Goal: Transaction & Acquisition: Purchase product/service

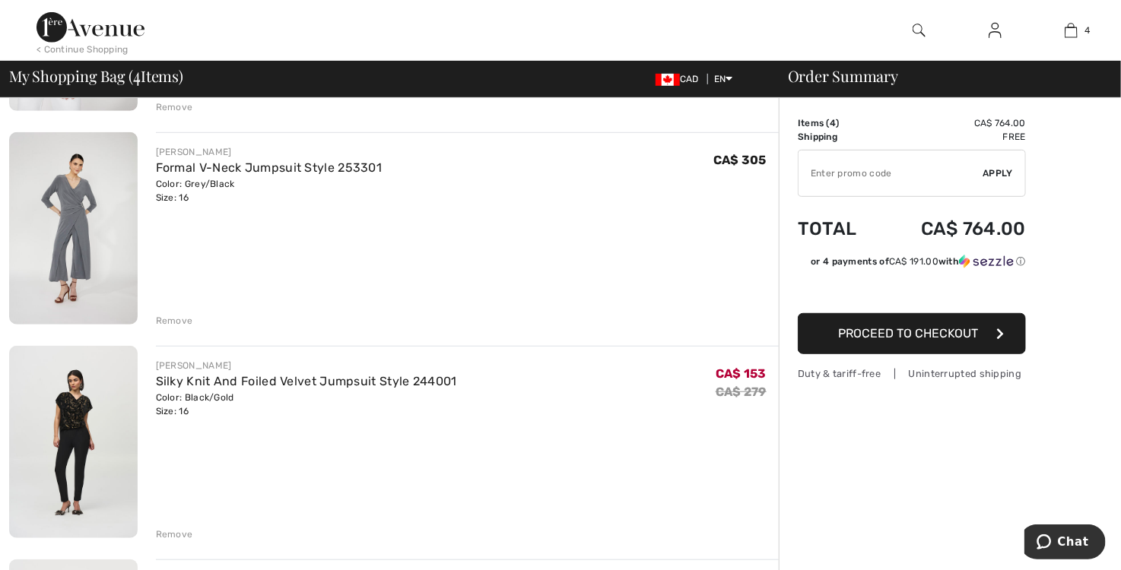
scroll to position [380, 0]
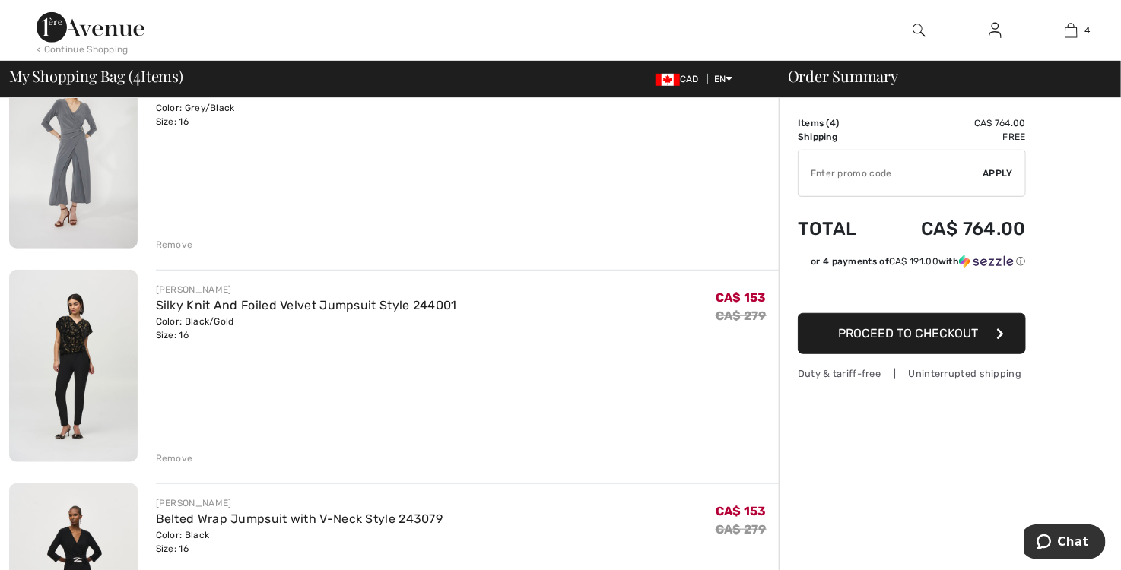
click at [152, 304] on div "JOSEPH RIBKOFF Silky Knit And Foiled Velvet Jumpsuit Style 244001 Color: Black/…" at bounding box center [458, 367] width 641 height 195
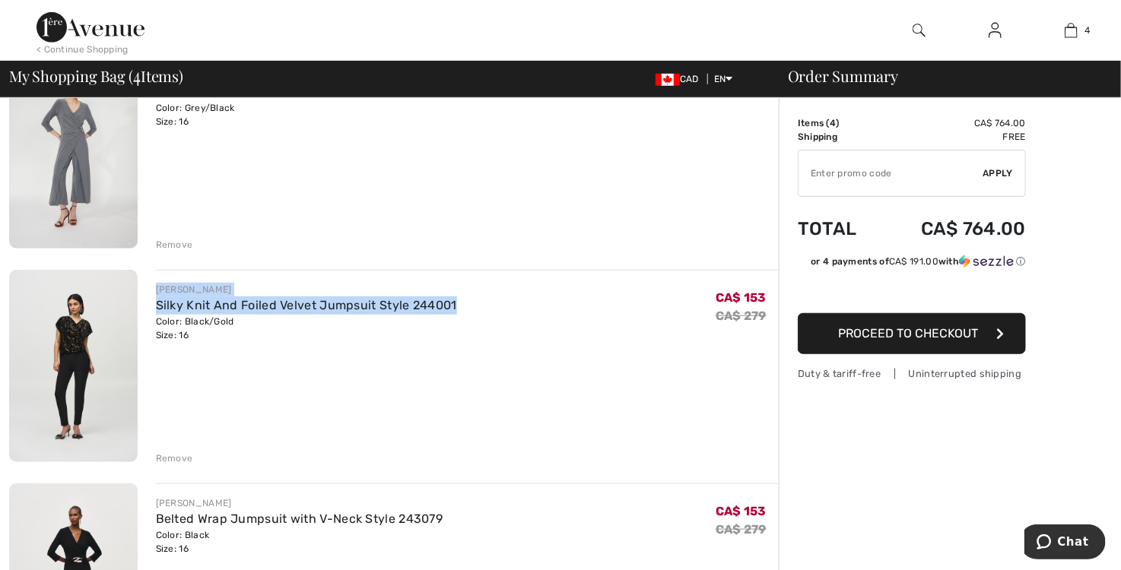
drag, startPoint x: 155, startPoint y: 287, endPoint x: 463, endPoint y: 302, distance: 308.3
click at [463, 302] on div "JOSEPH RIBKOFF Silky Knit And Foiled Velvet Jumpsuit Style 244001 Color: Black/…" at bounding box center [467, 312] width 623 height 59
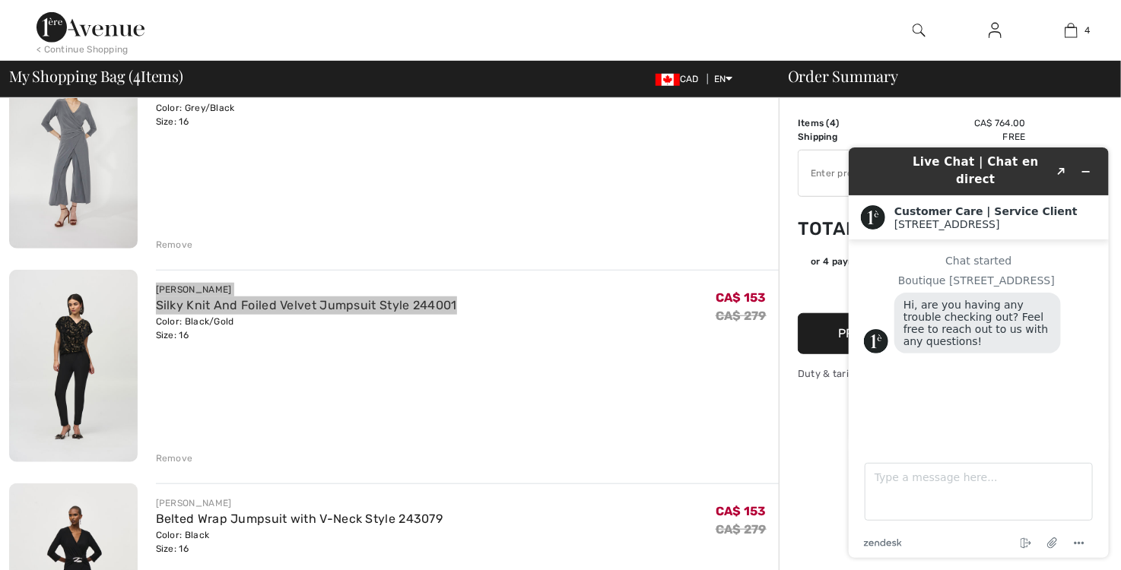
scroll to position [0, 0]
click at [665, 397] on div "JOSEPH RIBKOFF Silky Knit And Foiled Velvet Jumpsuit Style 244001 Color: Black/…" at bounding box center [467, 367] width 623 height 195
click at [1088, 166] on icon "Minimize widget" at bounding box center [1085, 171] width 11 height 11
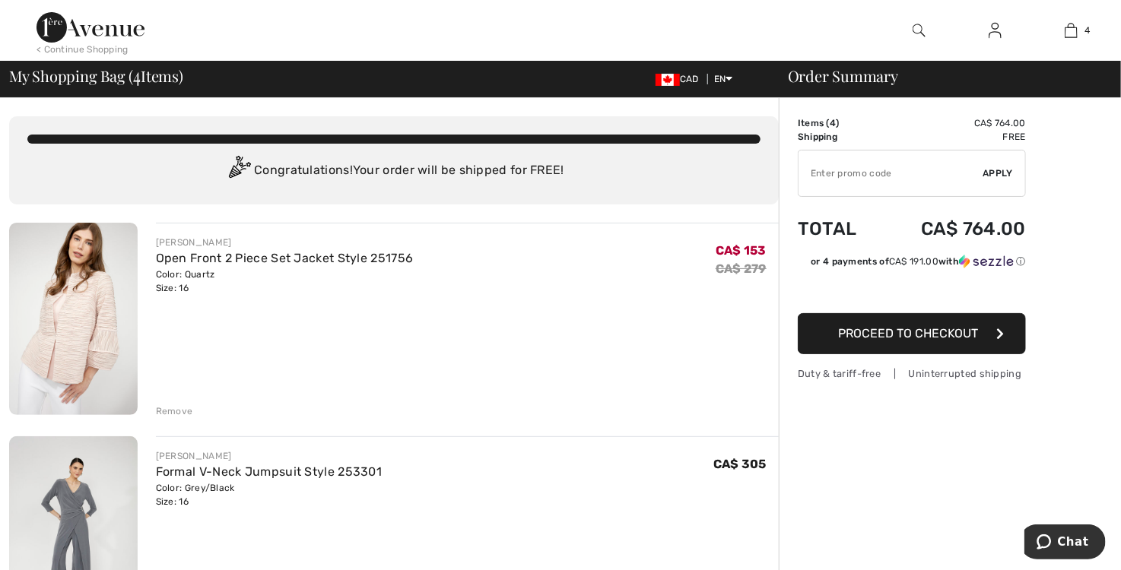
click at [110, 313] on img at bounding box center [73, 319] width 129 height 192
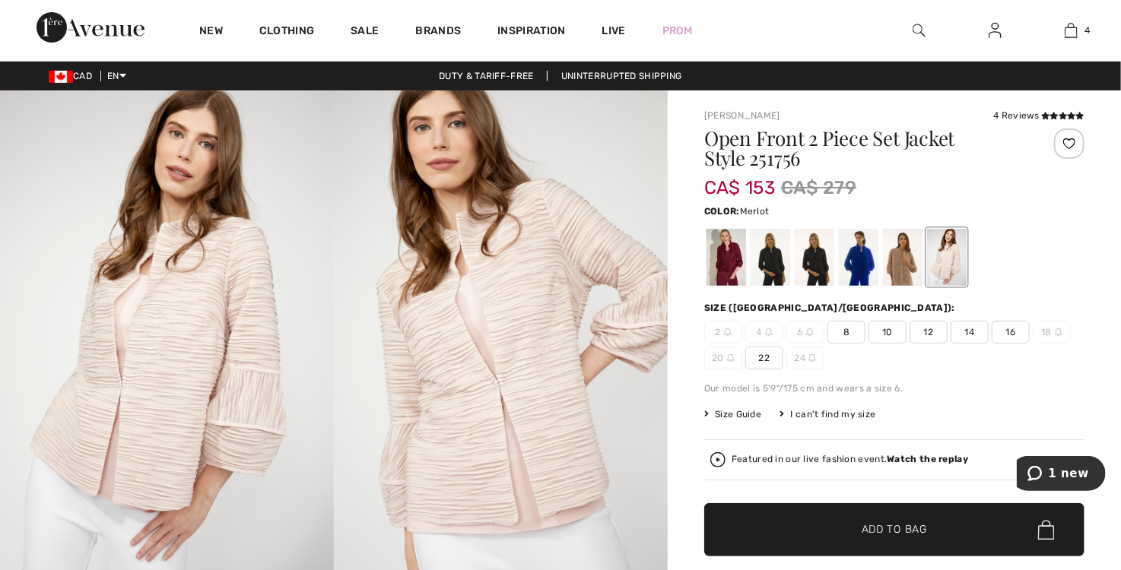
click at [729, 247] on div at bounding box center [727, 257] width 40 height 57
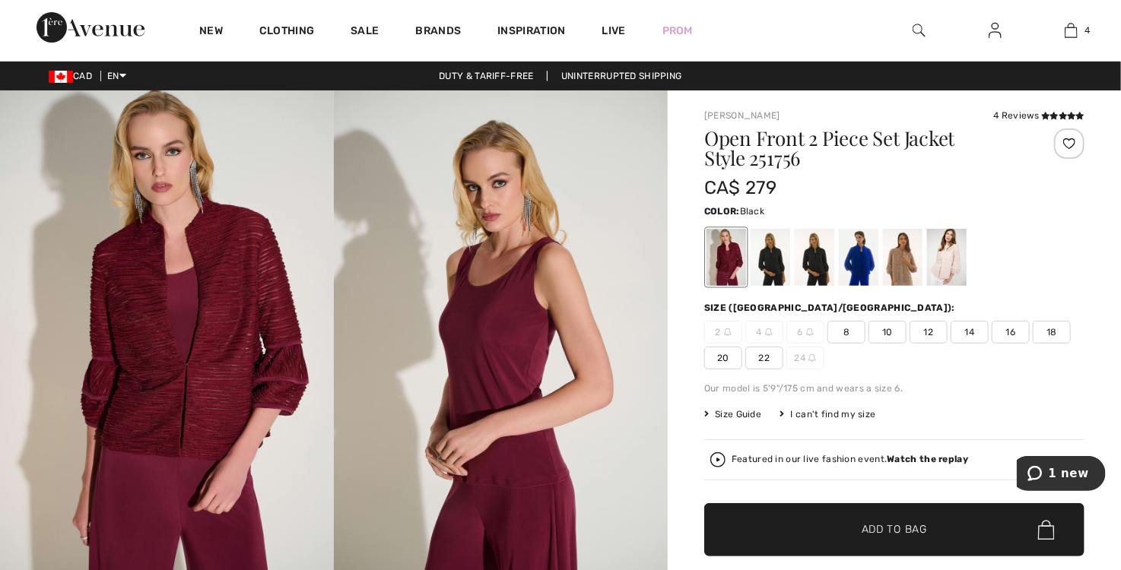
click at [771, 260] on div at bounding box center [771, 257] width 40 height 57
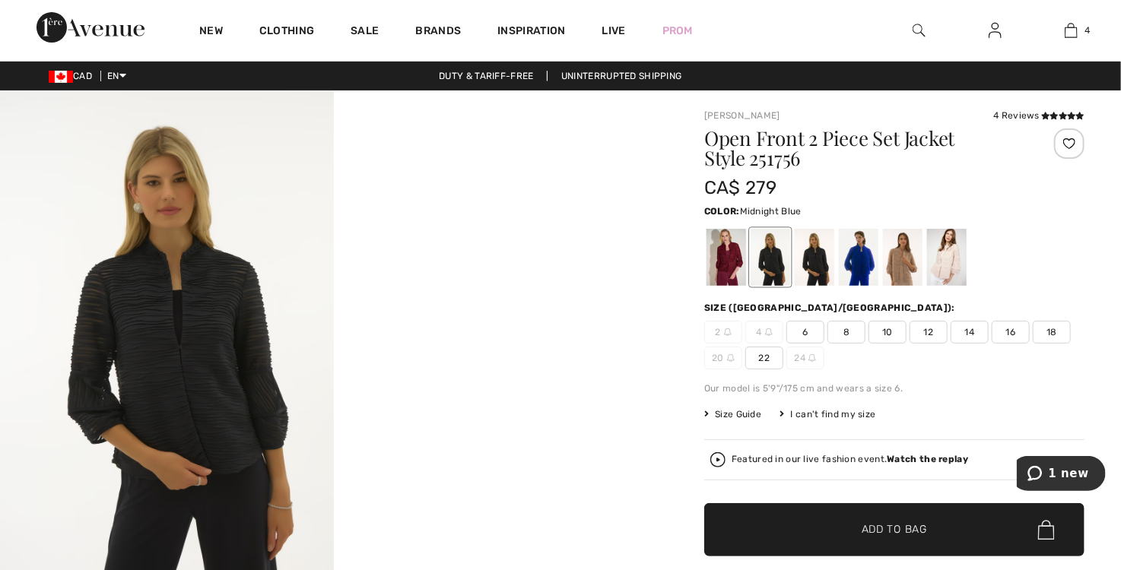
click at [821, 264] on div at bounding box center [815, 257] width 40 height 57
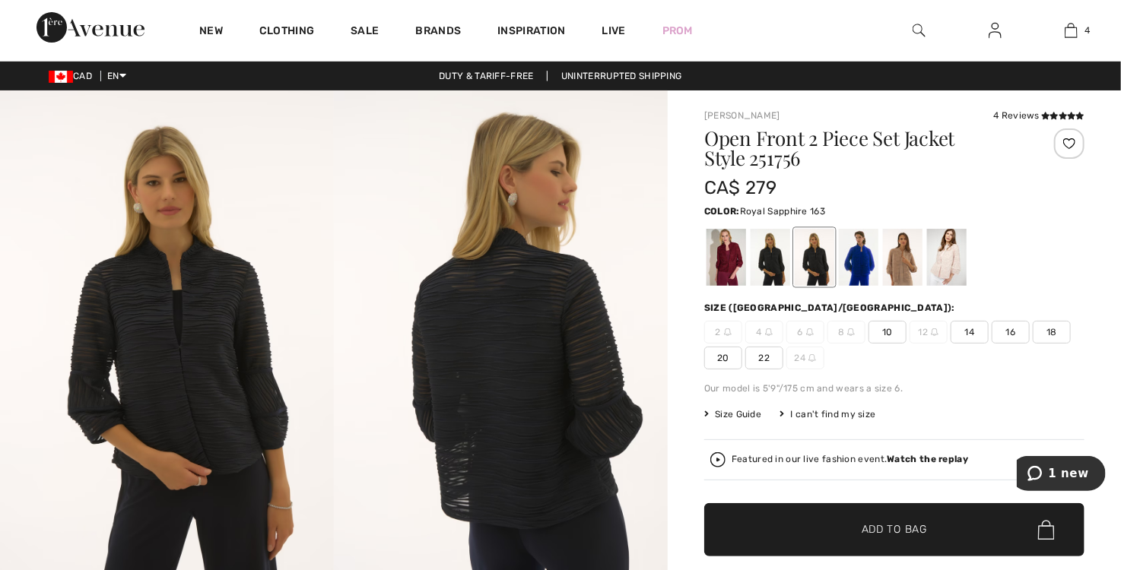
click at [865, 260] on div at bounding box center [859, 257] width 40 height 57
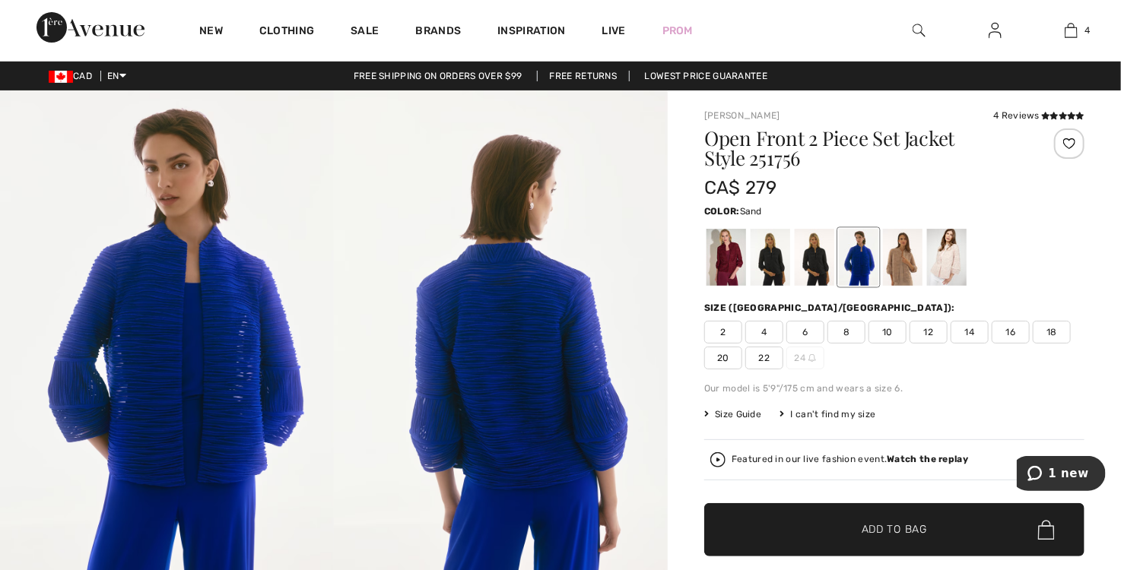
click at [902, 266] on div at bounding box center [903, 257] width 40 height 57
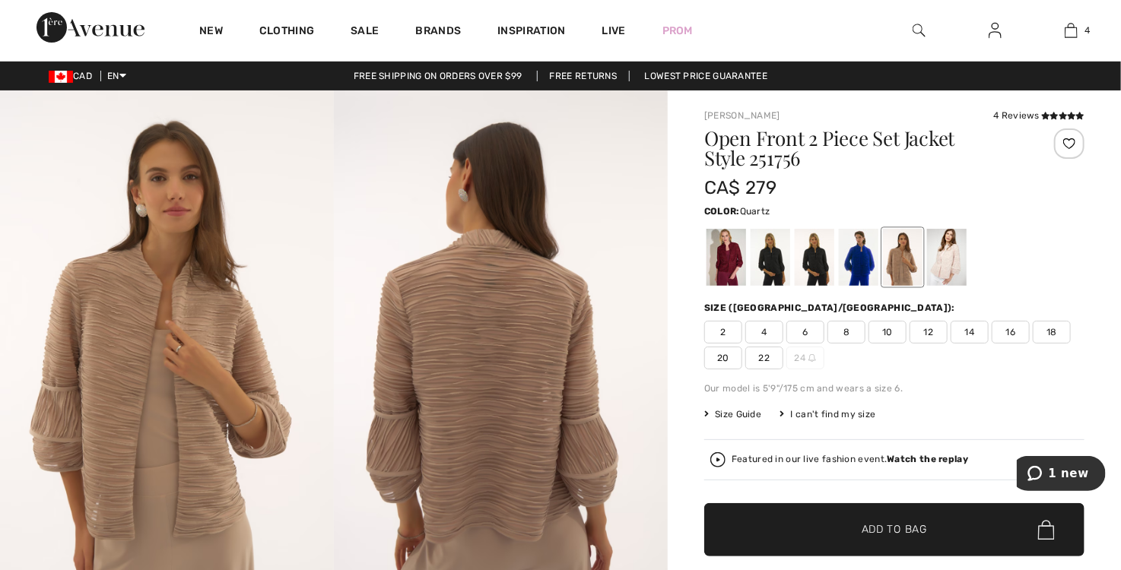
click at [954, 269] on div at bounding box center [947, 257] width 40 height 57
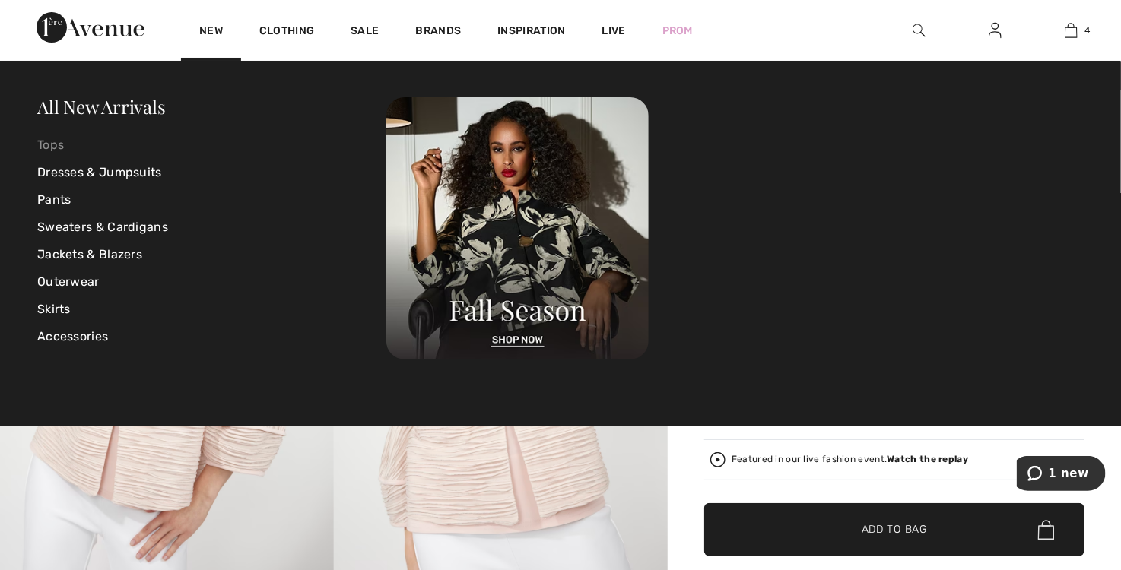
click at [59, 138] on link "Tops" at bounding box center [211, 145] width 349 height 27
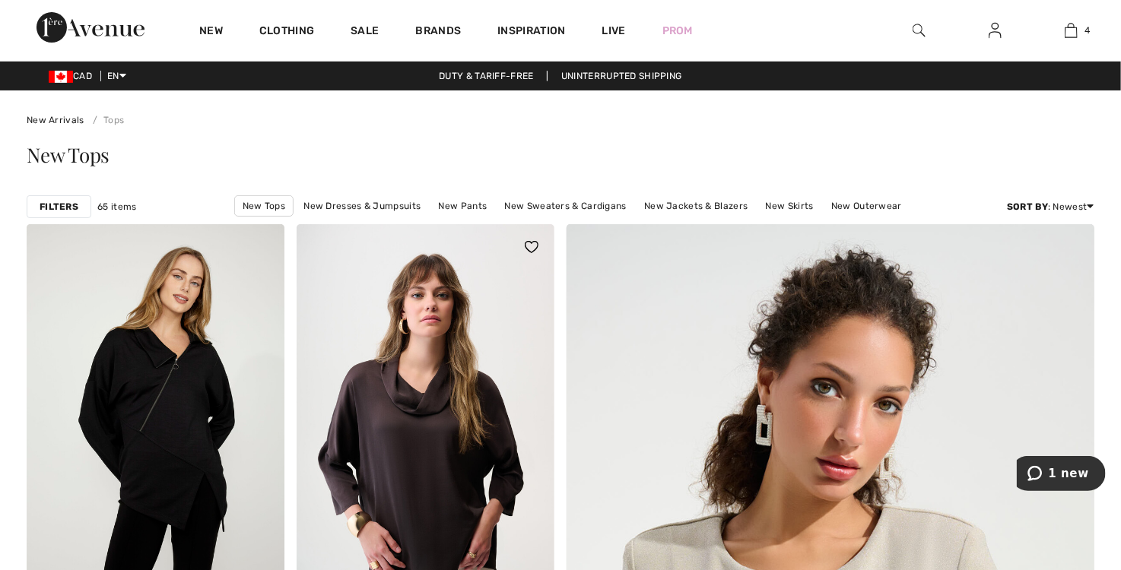
scroll to position [228, 0]
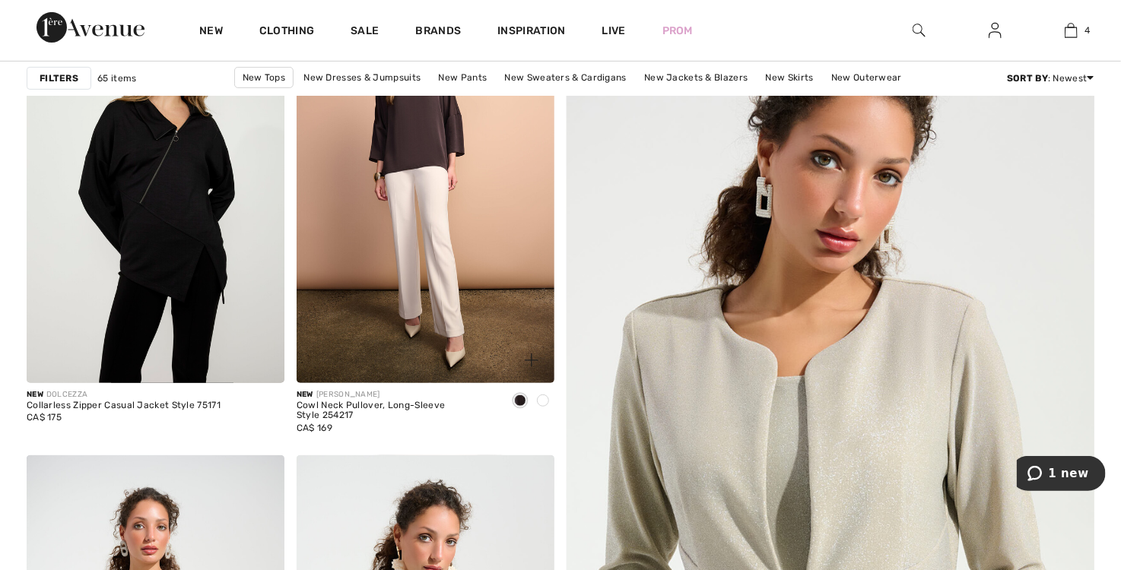
click at [543, 402] on span at bounding box center [543, 401] width 12 height 12
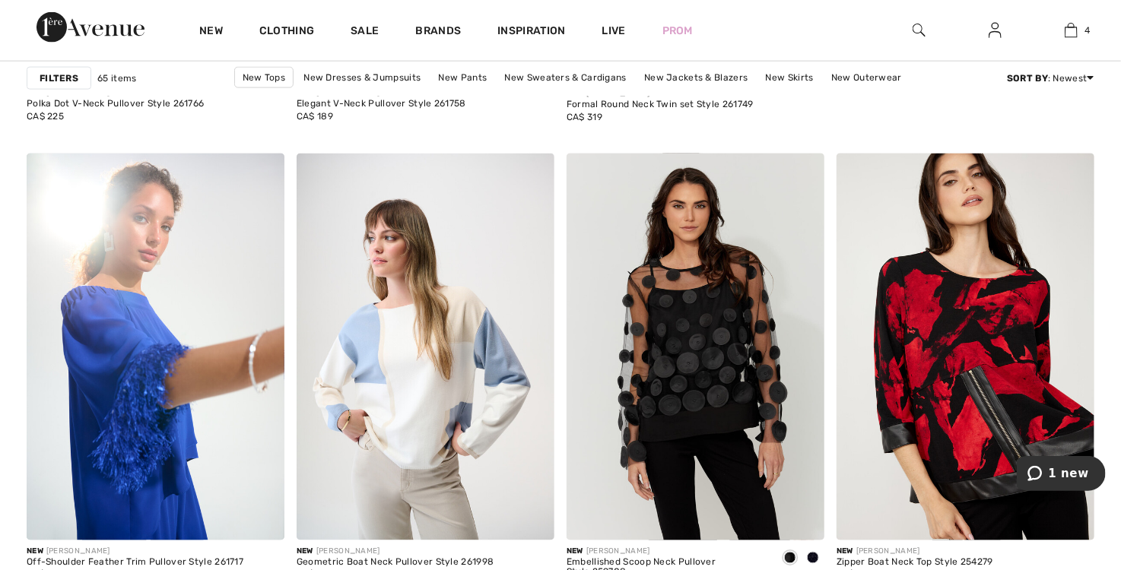
scroll to position [1065, 0]
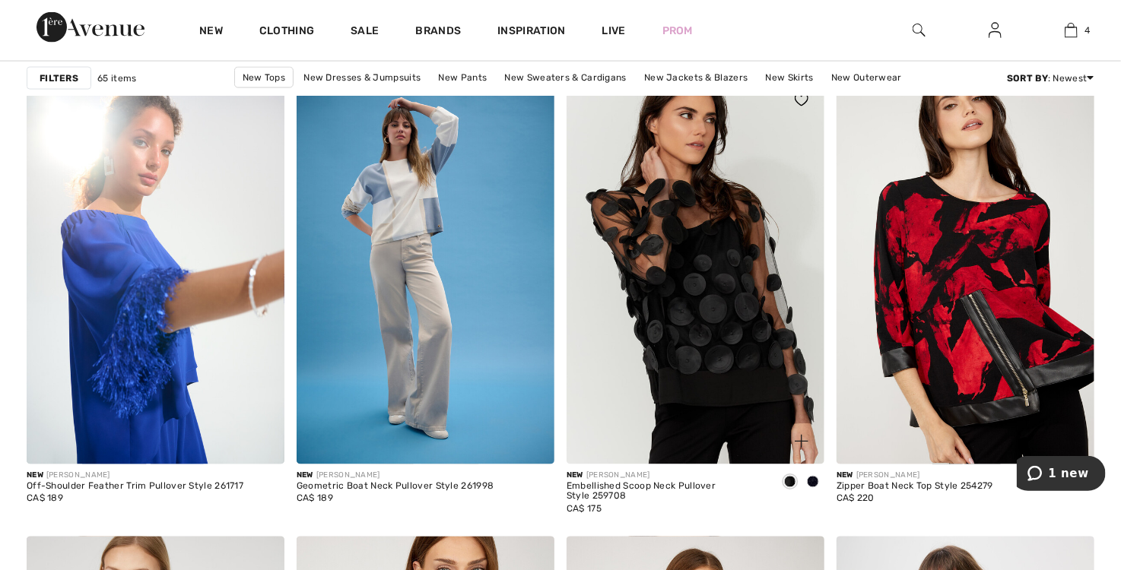
click at [666, 303] on img at bounding box center [696, 271] width 258 height 387
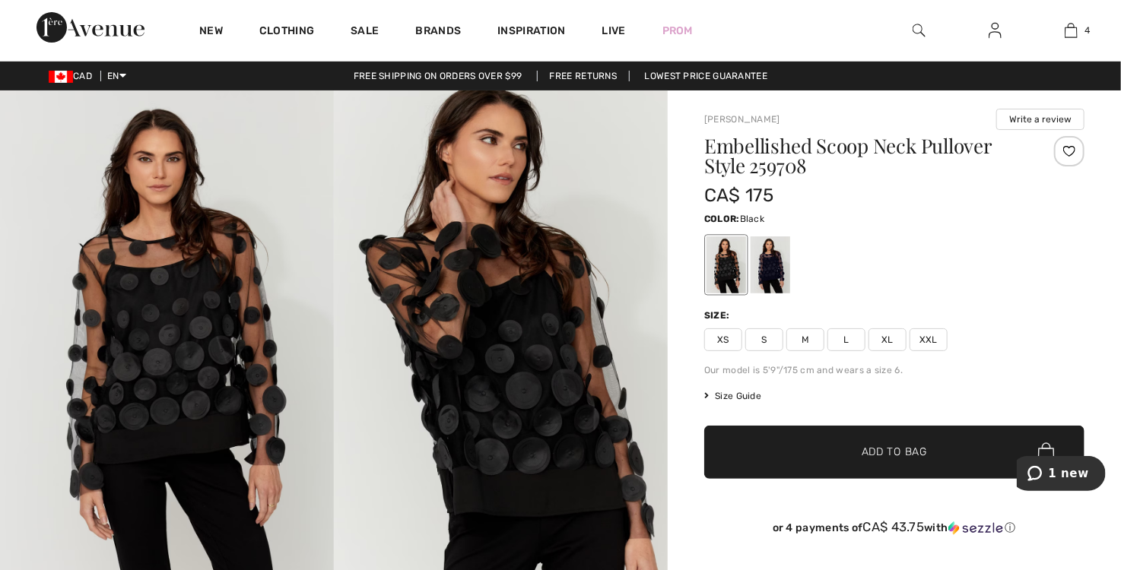
click at [511, 358] on img at bounding box center [501, 341] width 334 height 501
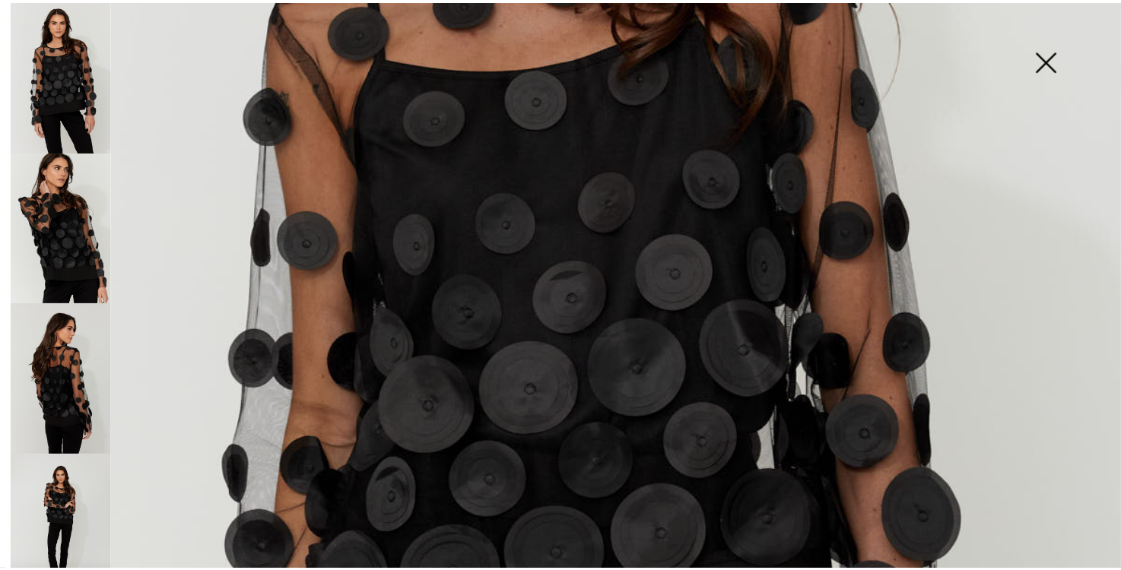
scroll to position [761, 0]
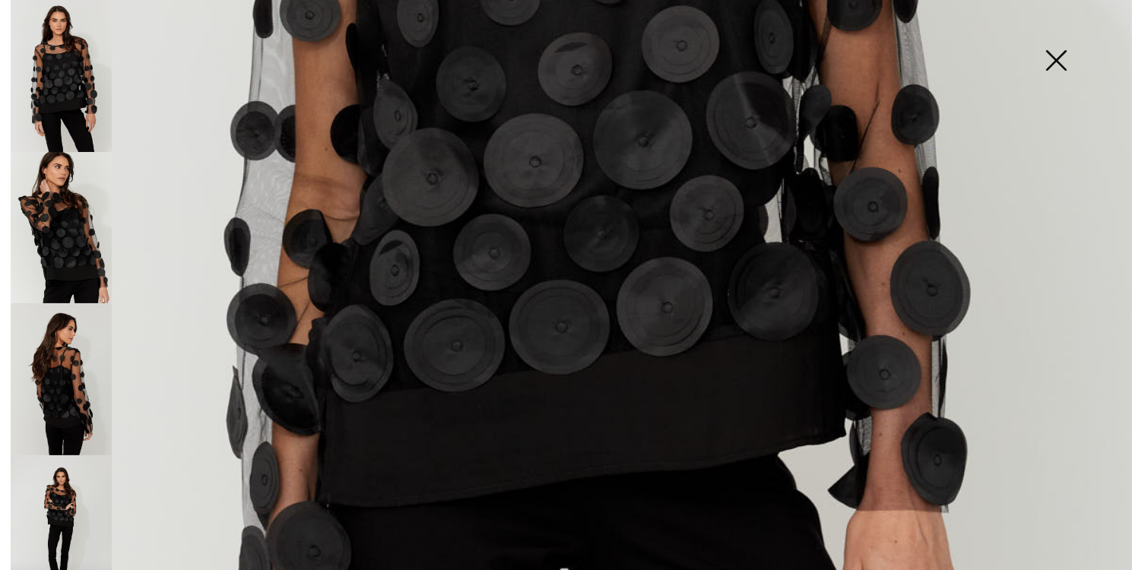
click at [1053, 64] on img at bounding box center [1056, 62] width 76 height 78
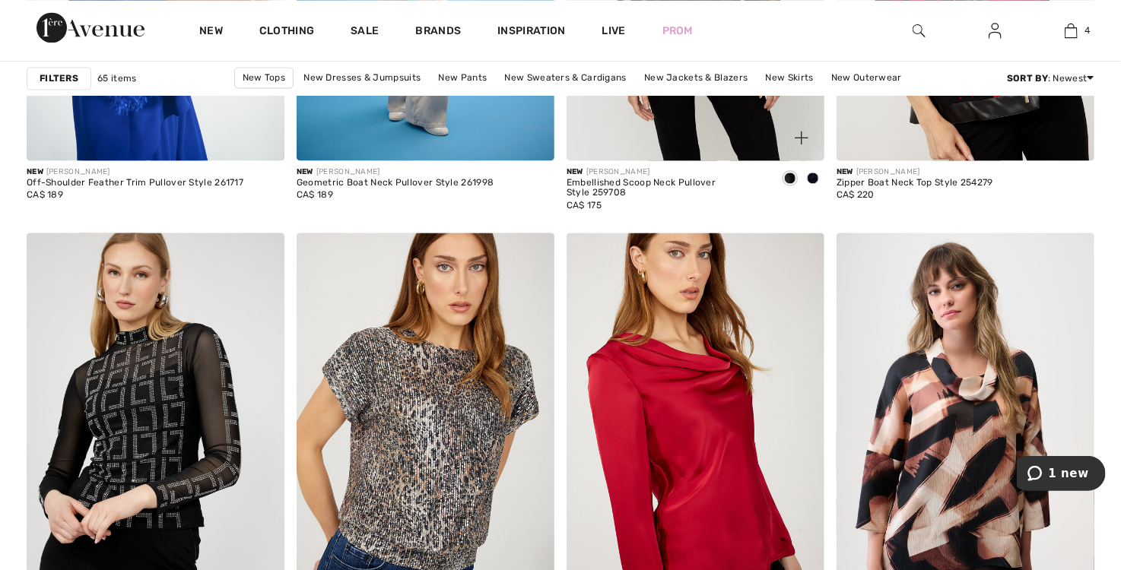
scroll to position [1521, 0]
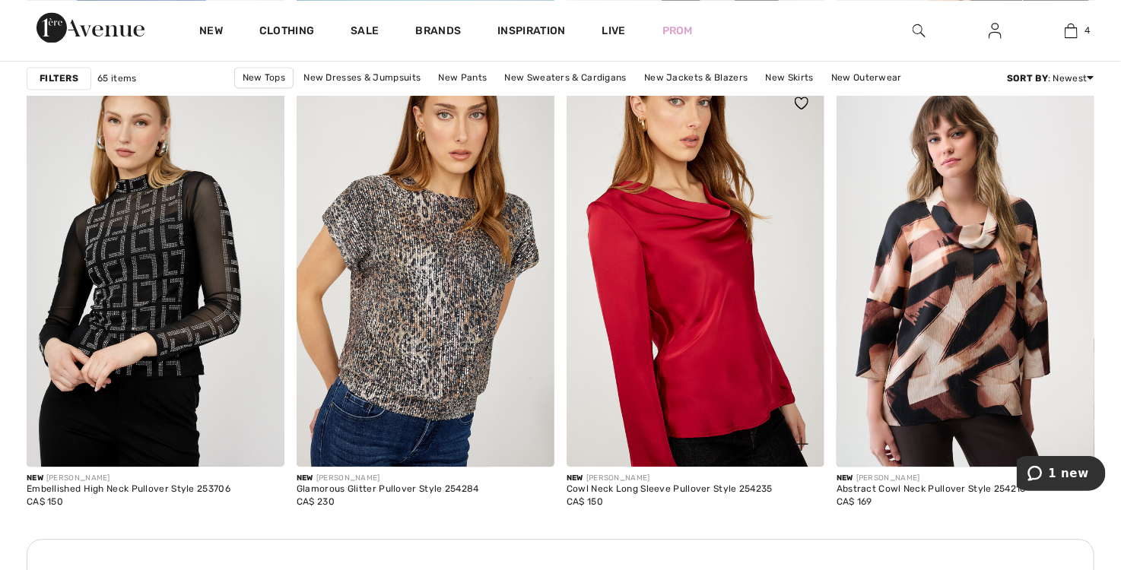
click at [700, 297] on img at bounding box center [696, 274] width 258 height 387
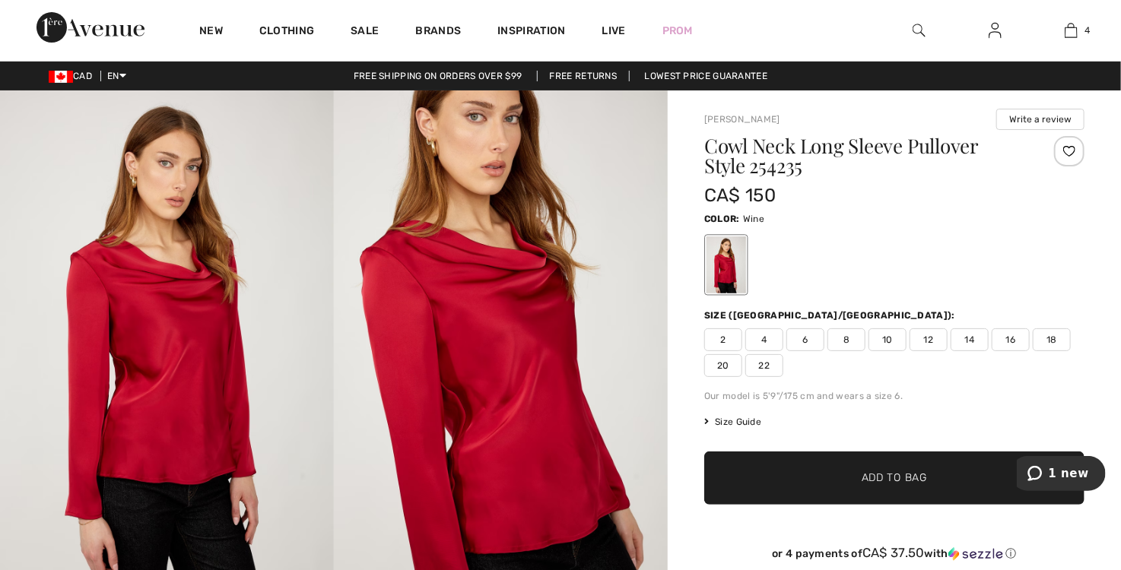
click at [1000, 335] on span "16" at bounding box center [1011, 340] width 38 height 23
click at [930, 491] on span "✔ Added to Bag Add to Bag" at bounding box center [894, 478] width 380 height 53
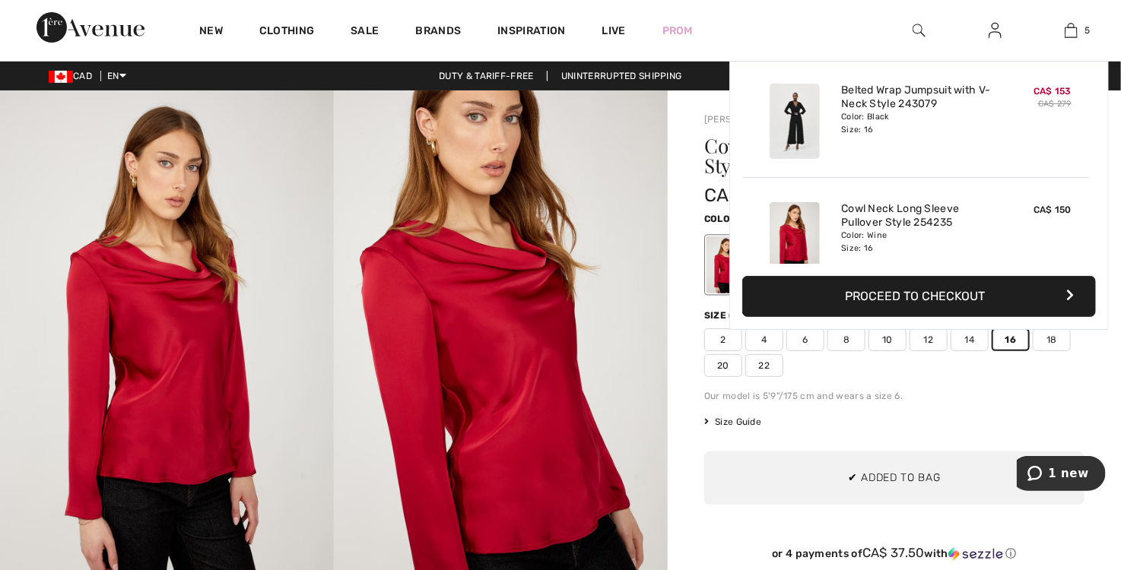
scroll to position [401, 0]
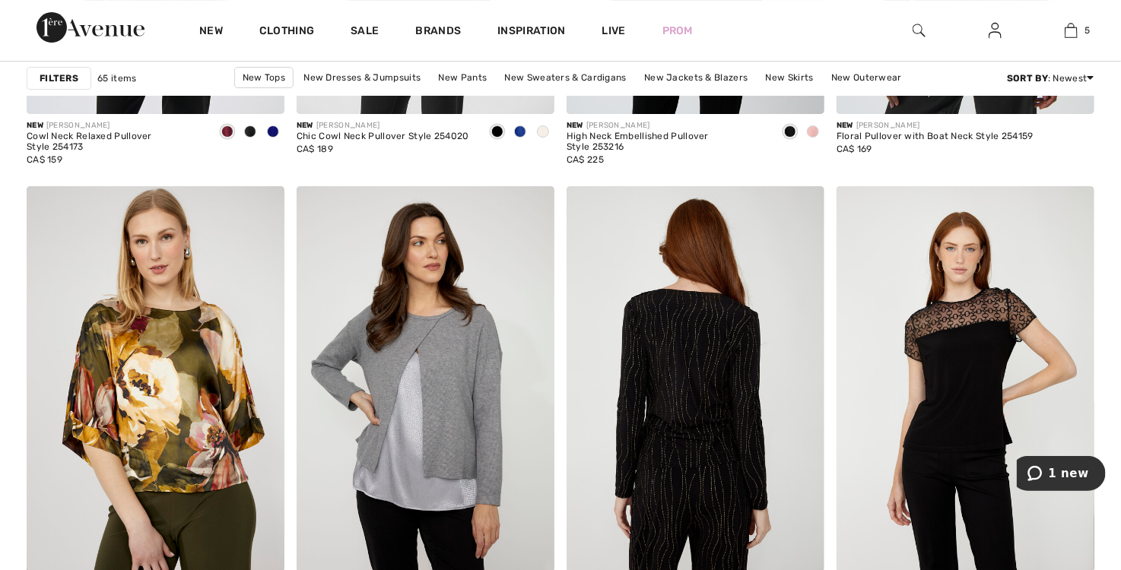
scroll to position [2662, 0]
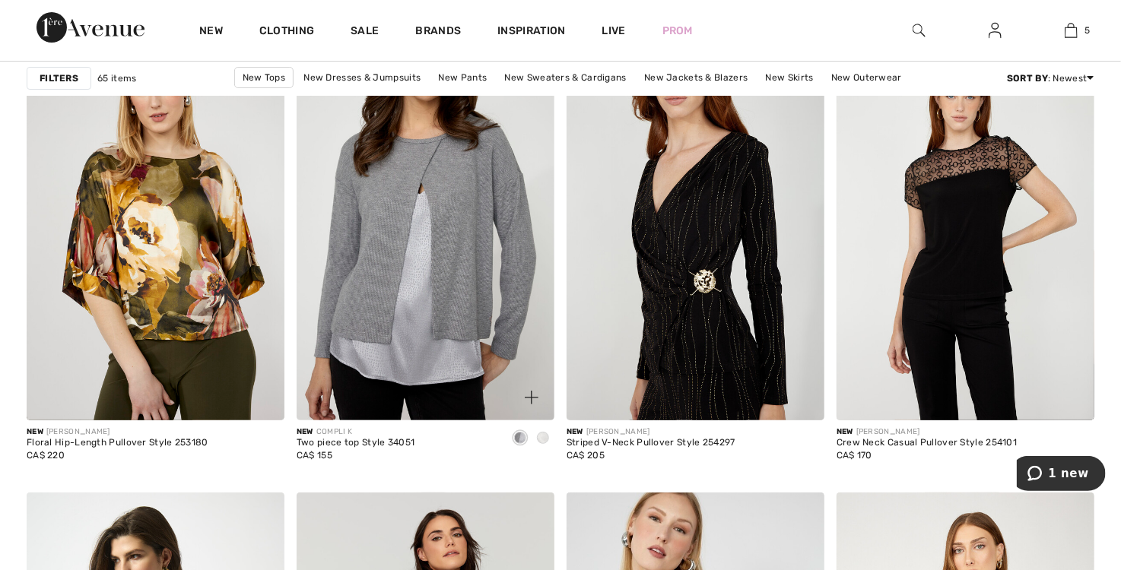
click at [467, 294] on img at bounding box center [426, 227] width 258 height 387
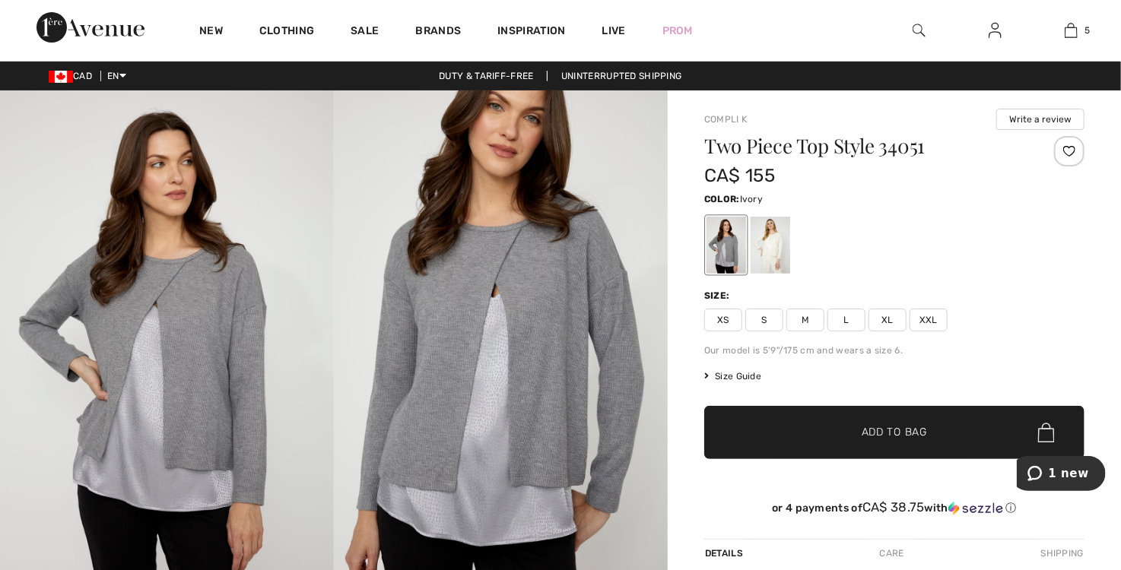
click at [779, 236] on div at bounding box center [771, 245] width 40 height 57
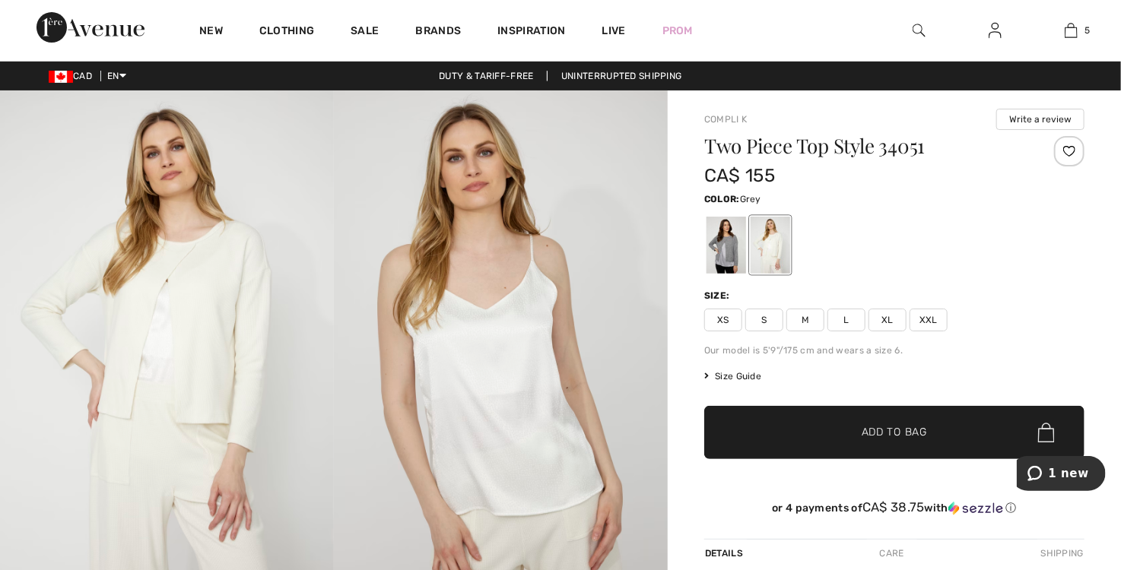
click at [722, 230] on div at bounding box center [727, 245] width 40 height 57
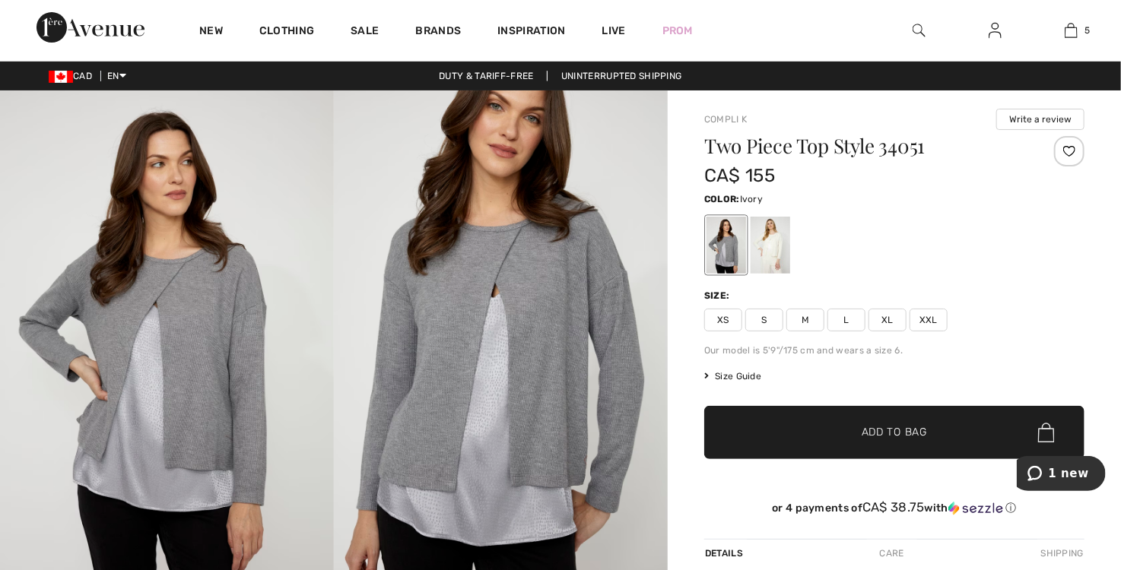
click at [783, 259] on div at bounding box center [771, 245] width 40 height 57
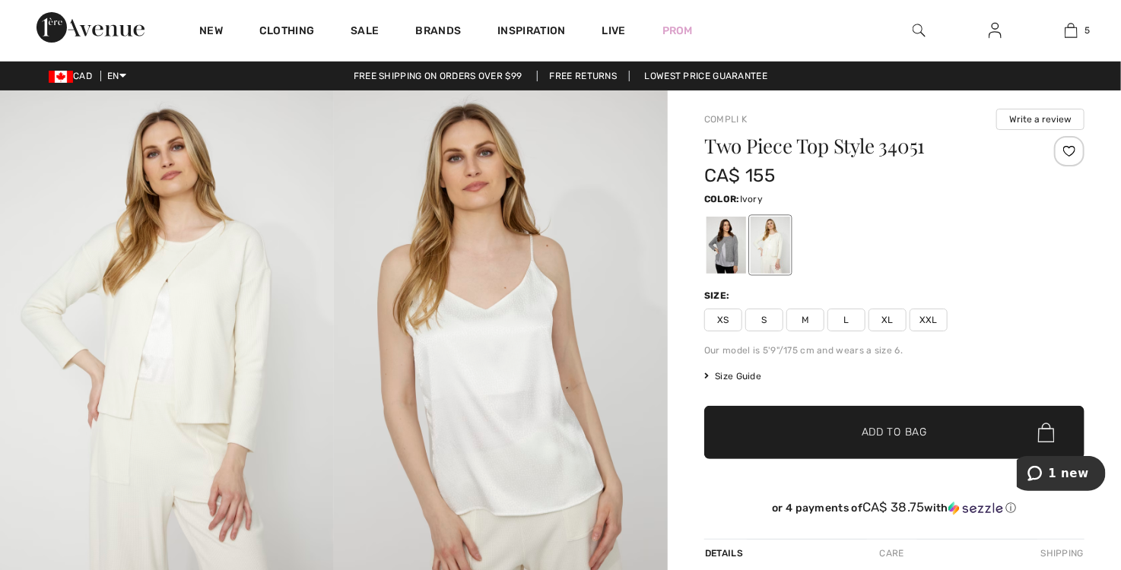
click at [881, 324] on span "XL" at bounding box center [887, 320] width 38 height 23
click at [896, 418] on span "✔ Added to Bag Add to Bag" at bounding box center [894, 432] width 380 height 53
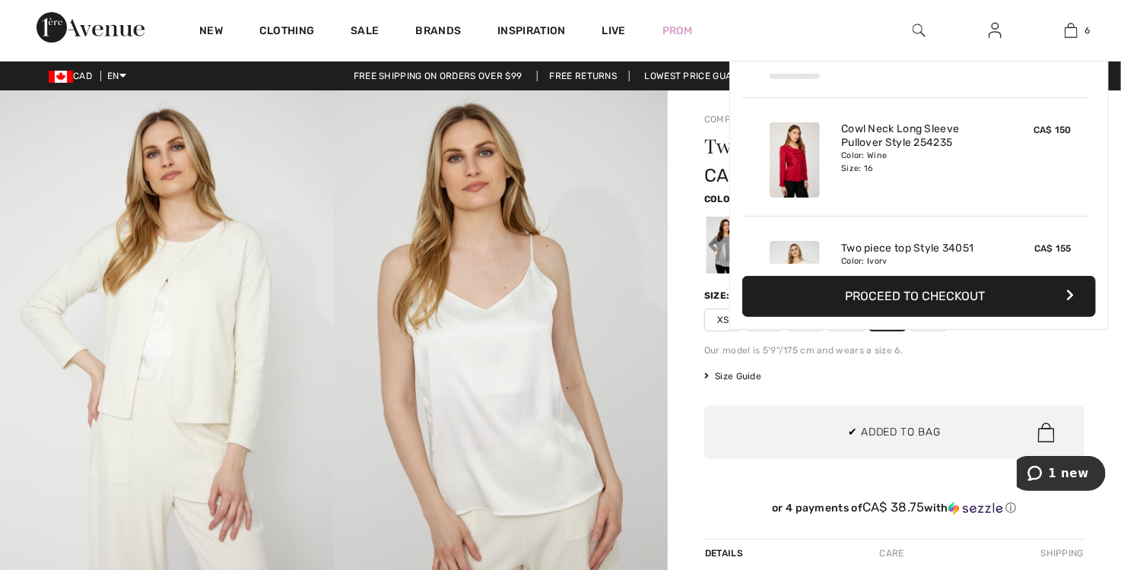
scroll to position [519, 0]
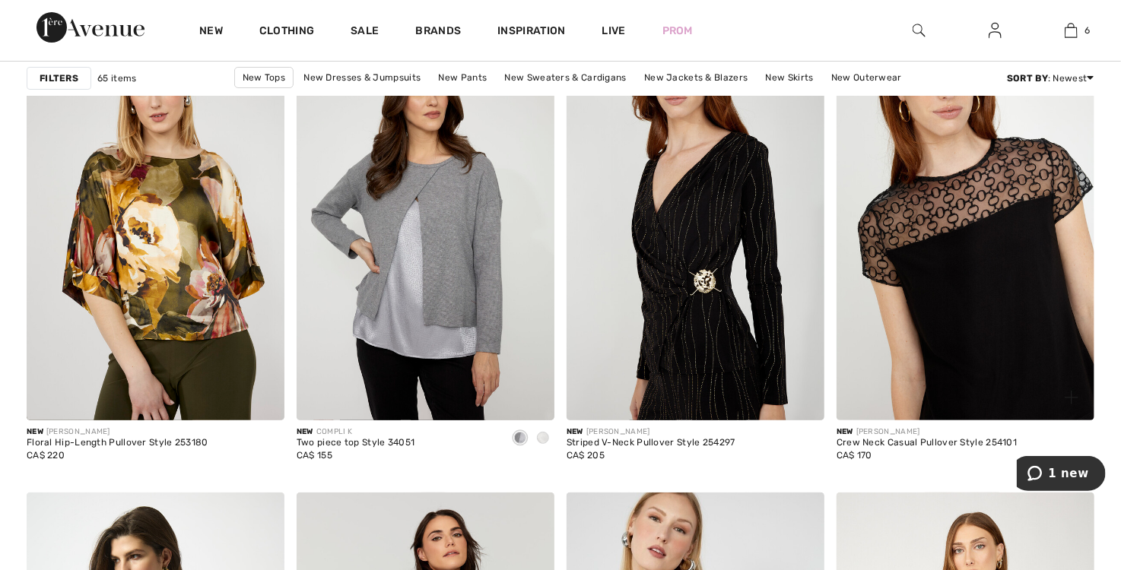
click at [962, 331] on img at bounding box center [966, 227] width 258 height 387
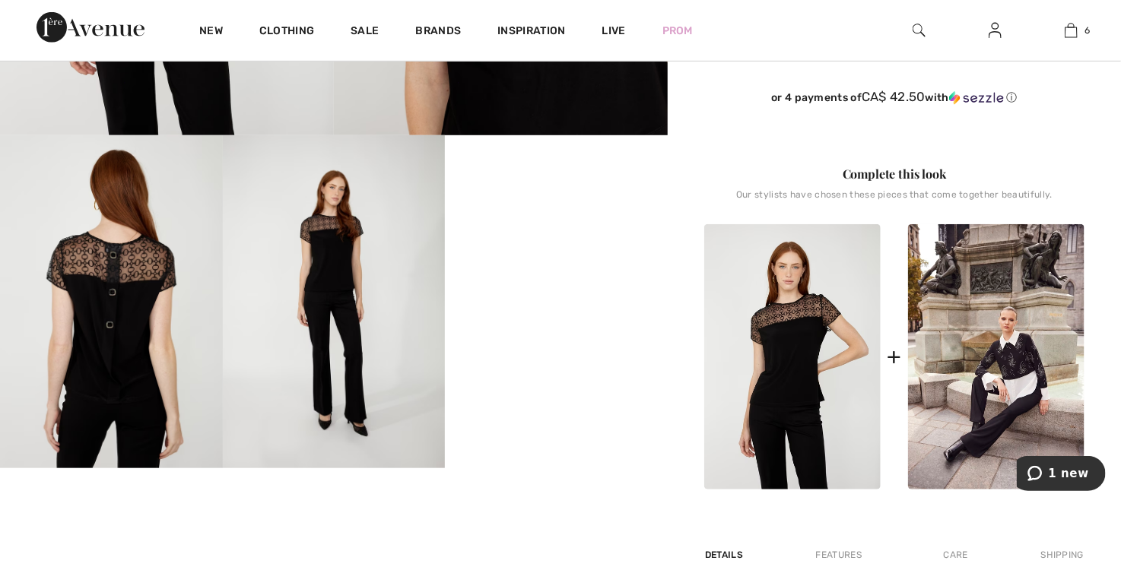
scroll to position [532, 0]
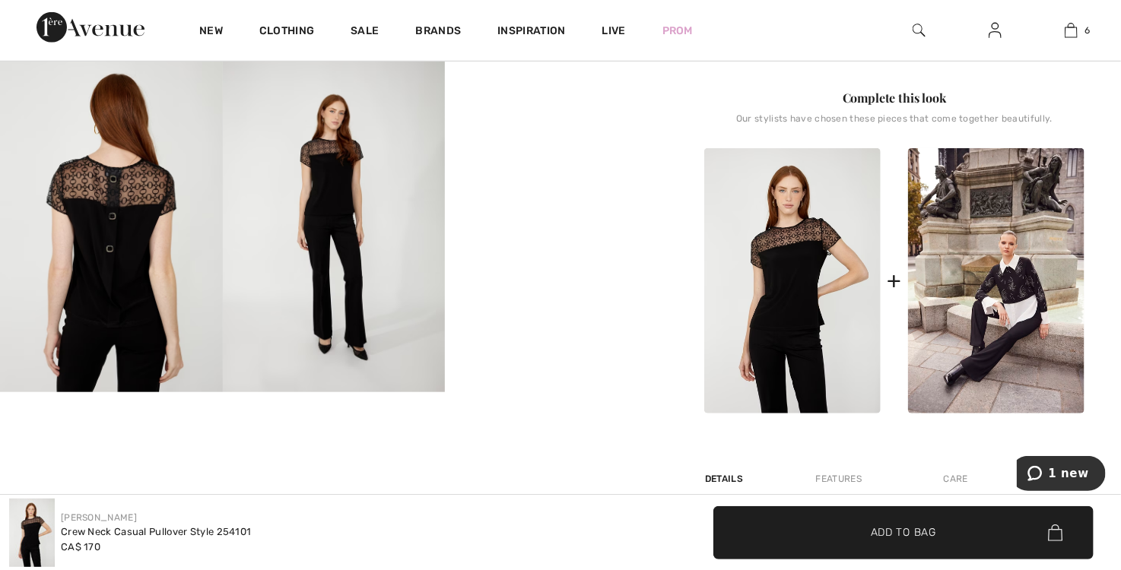
click at [144, 235] on img at bounding box center [111, 226] width 223 height 334
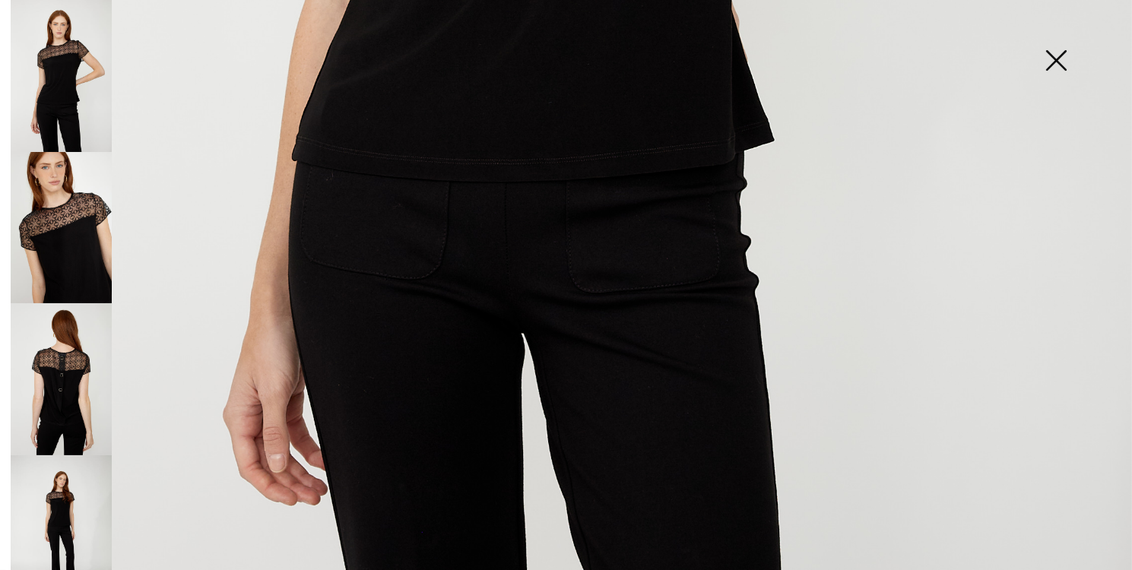
scroll to position [1112, 0]
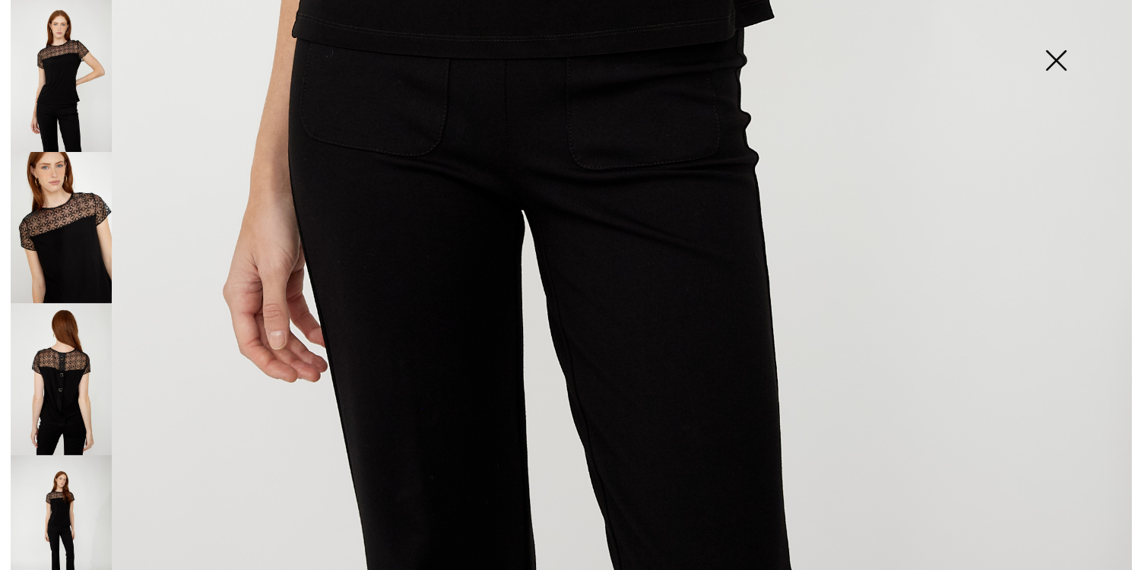
click at [50, 247] on img at bounding box center [61, 228] width 101 height 152
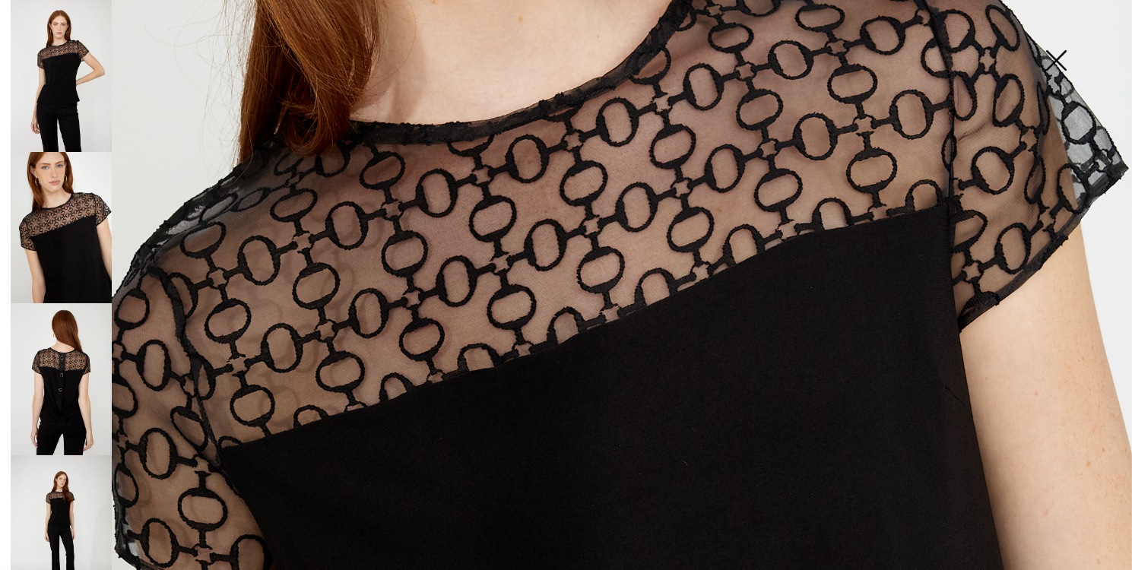
scroll to position [656, 0]
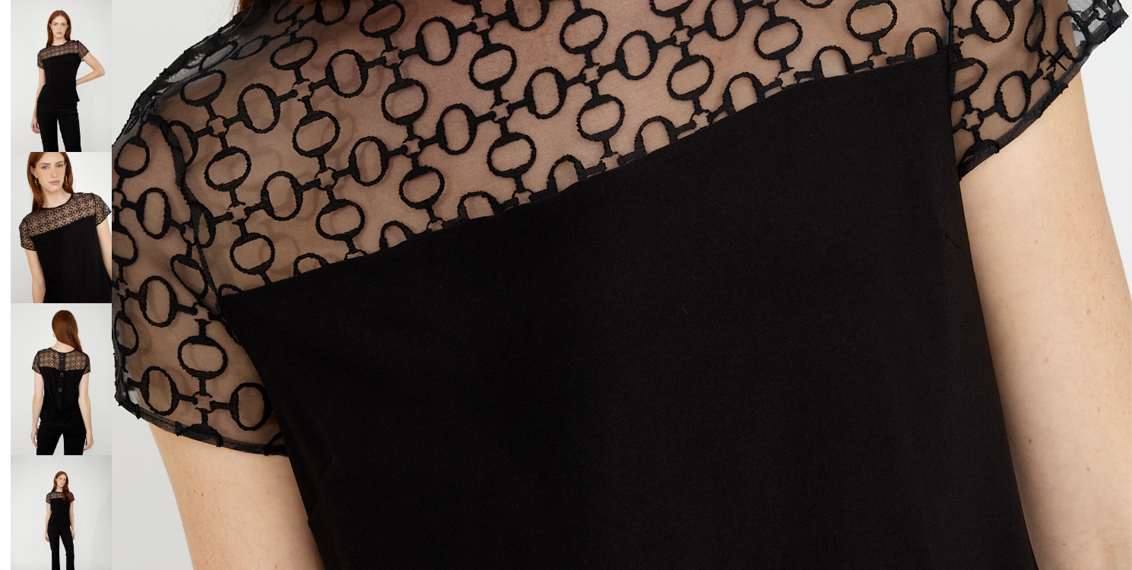
click at [89, 356] on img at bounding box center [61, 379] width 101 height 152
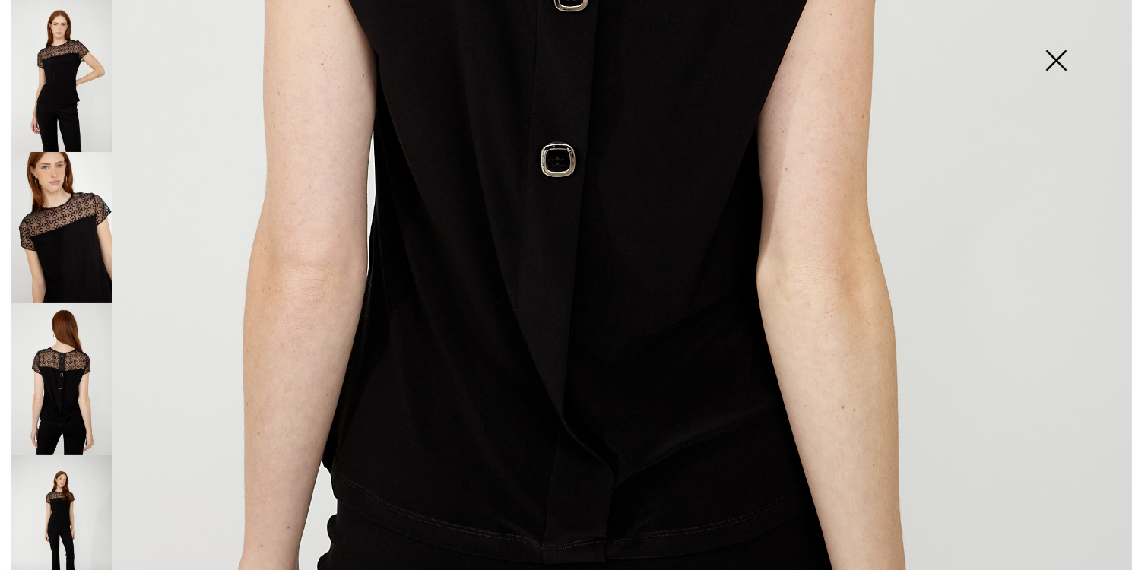
scroll to position [1112, 0]
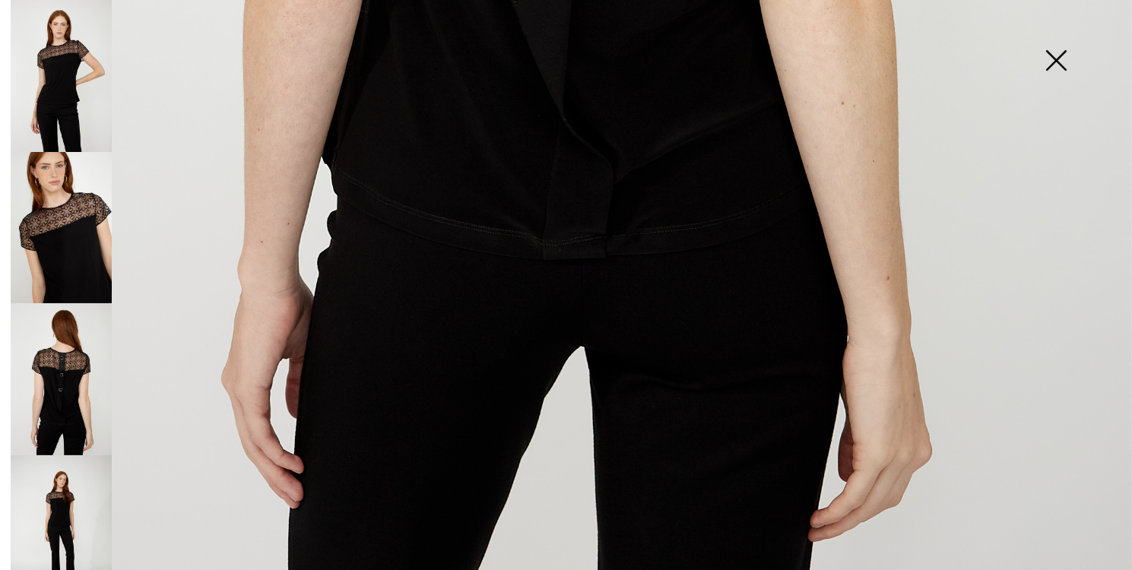
click at [70, 502] on img at bounding box center [61, 532] width 101 height 152
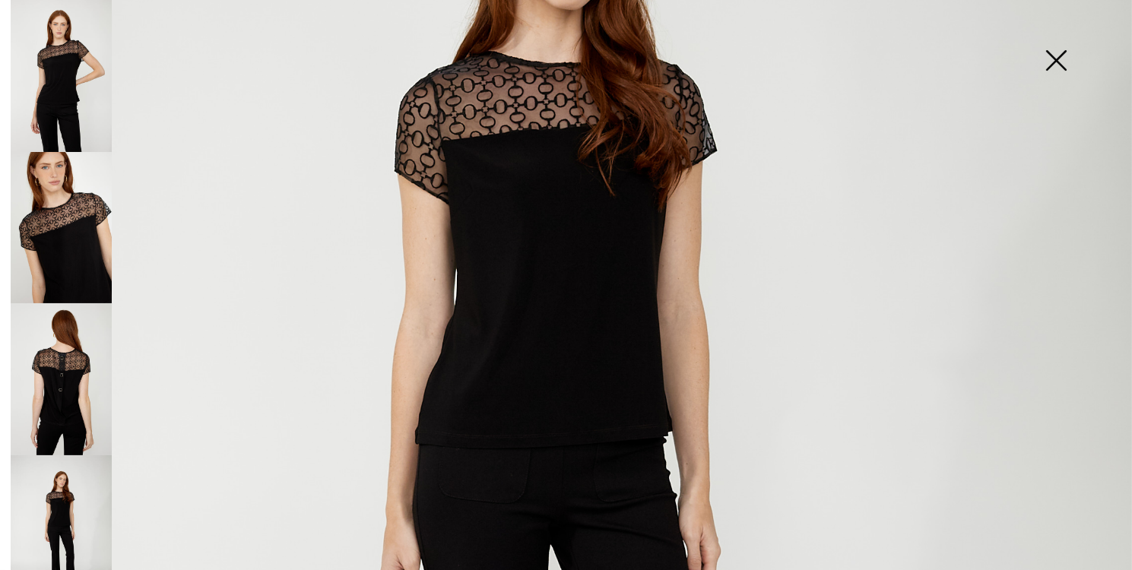
scroll to position [0, 0]
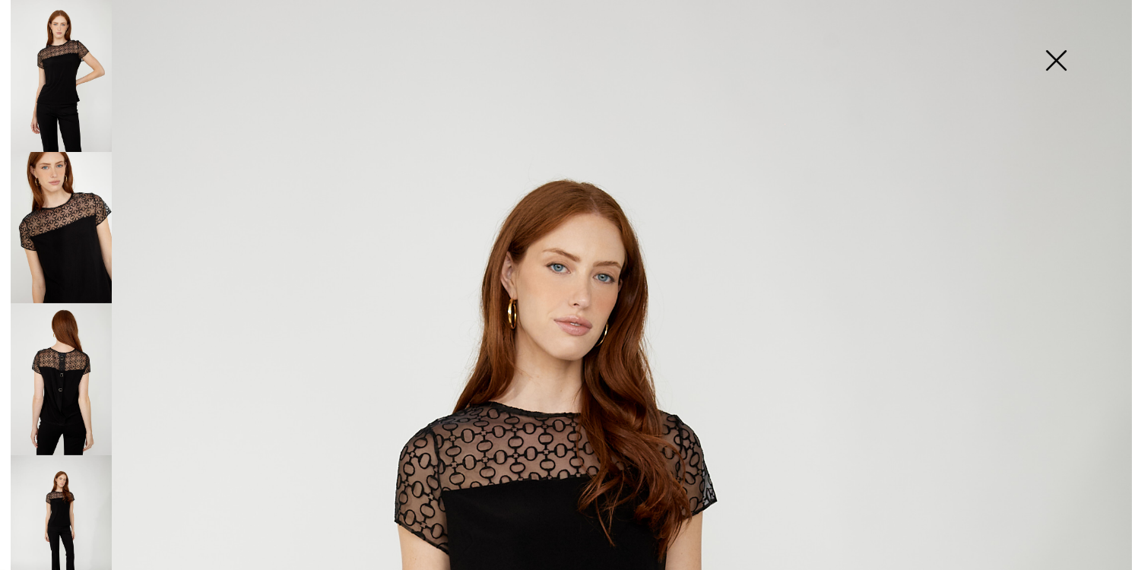
click at [1065, 51] on img at bounding box center [1056, 62] width 76 height 78
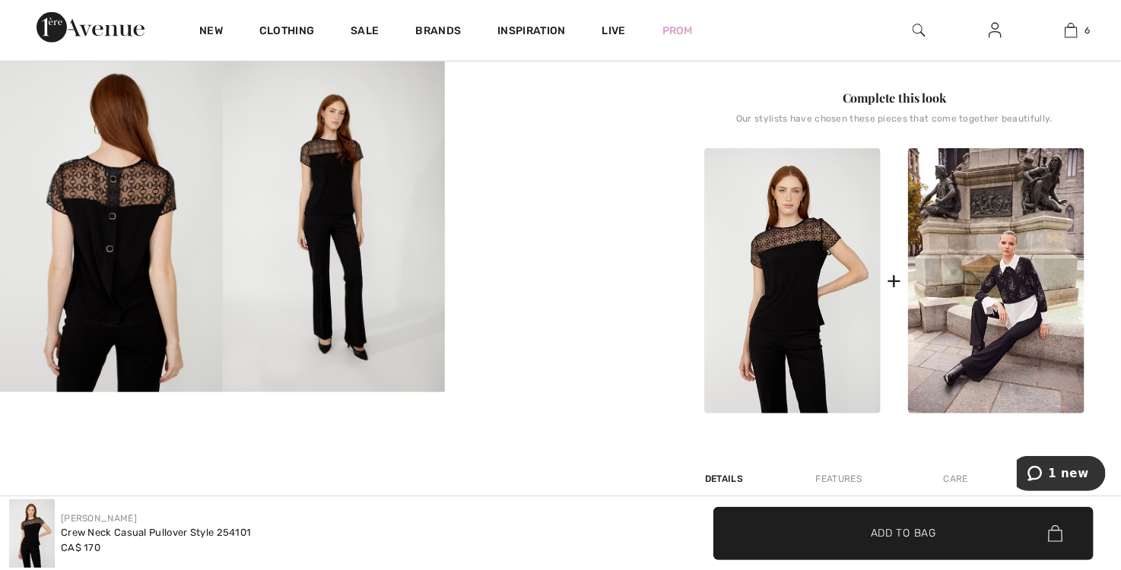
scroll to position [76, 0]
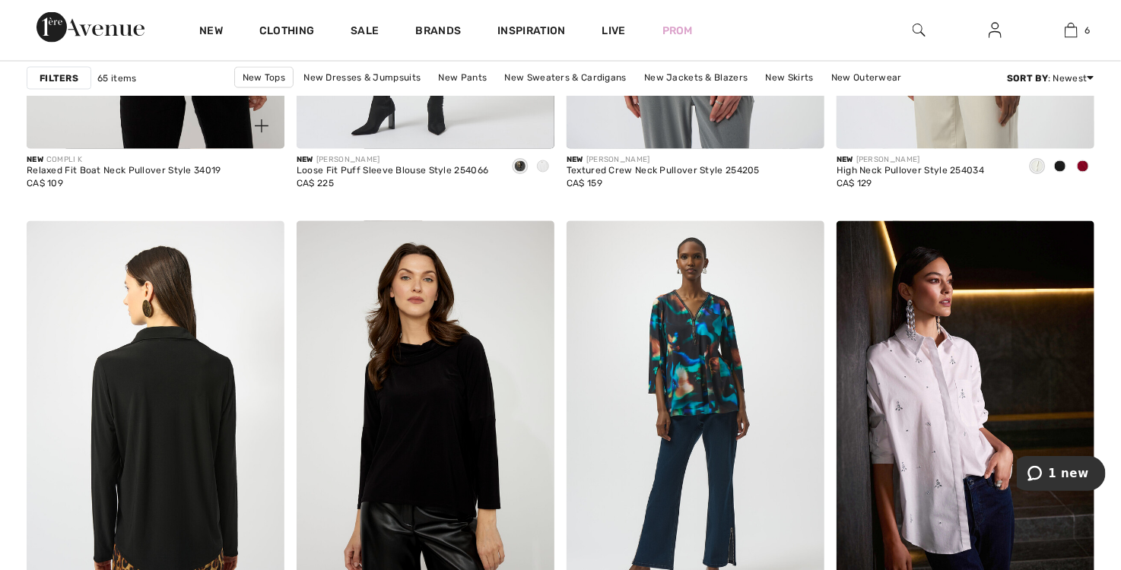
scroll to position [6768, 0]
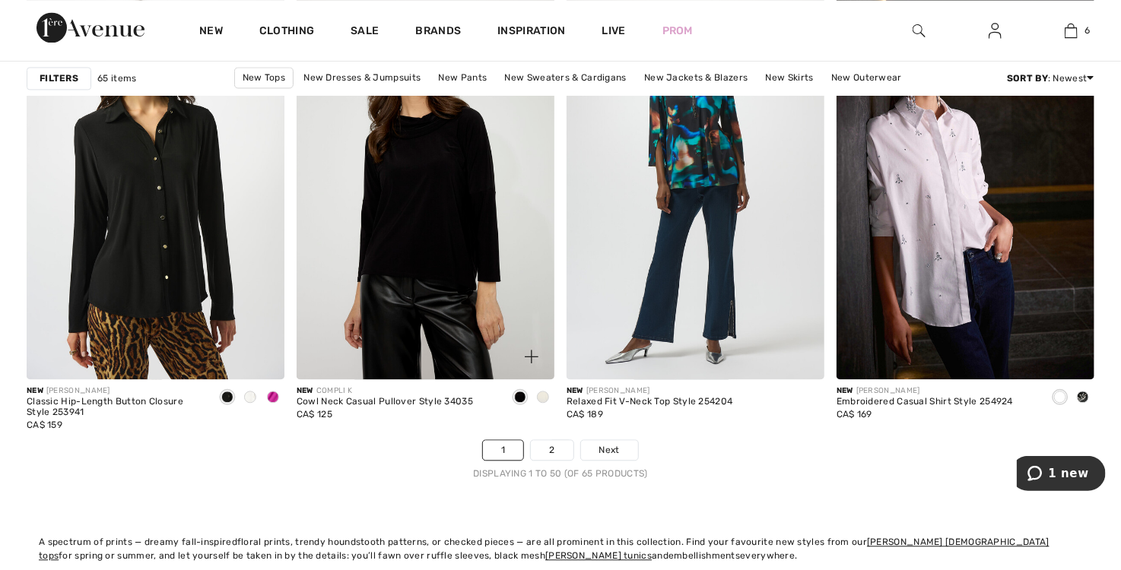
click at [548, 402] on div at bounding box center [543, 398] width 23 height 25
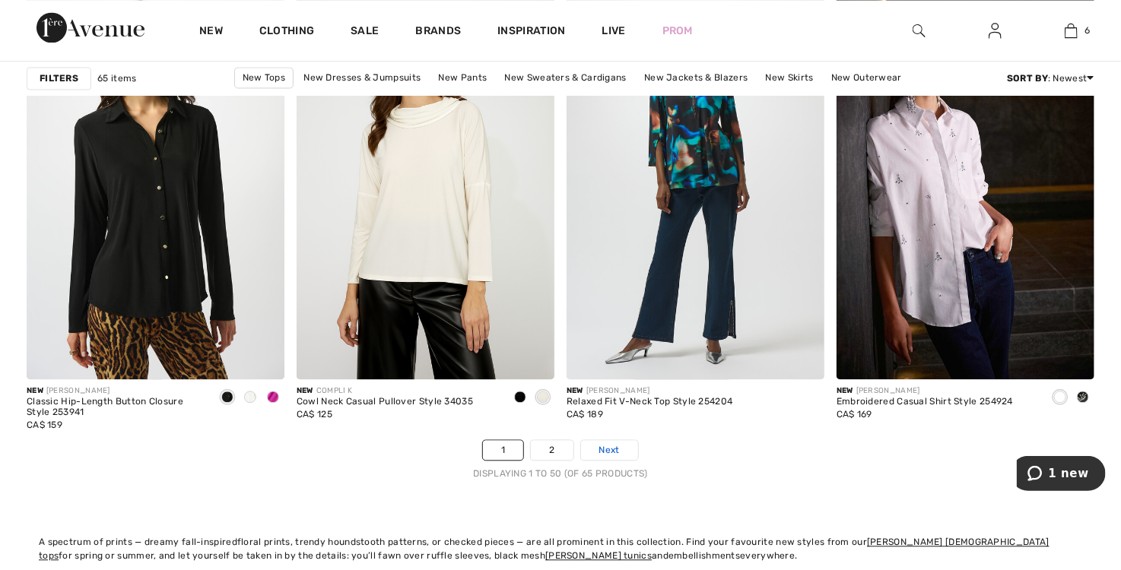
click at [608, 456] on span "Next" at bounding box center [609, 450] width 21 height 14
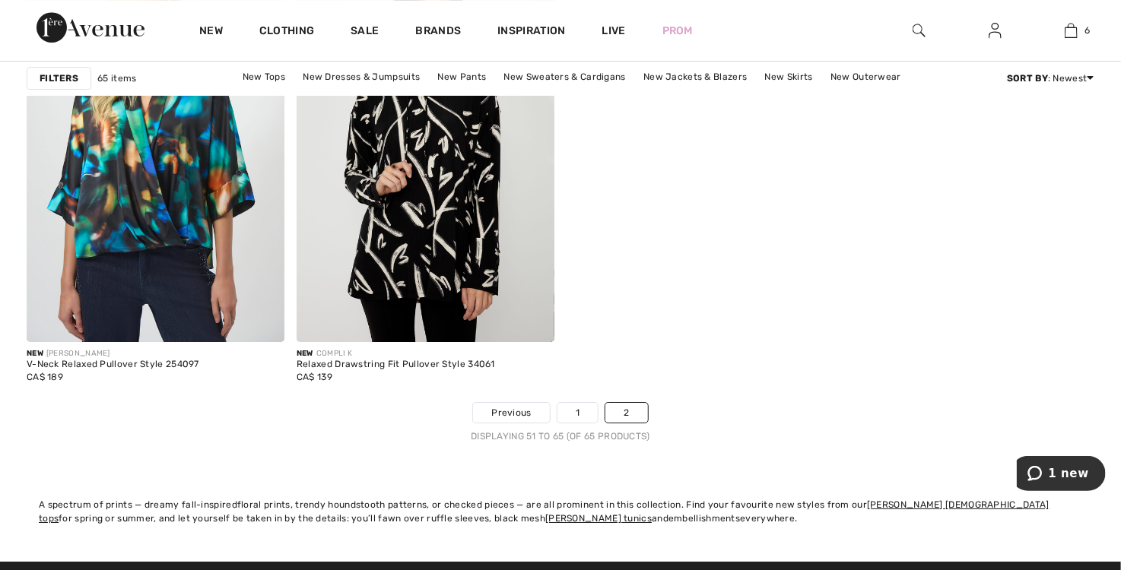
scroll to position [2434, 0]
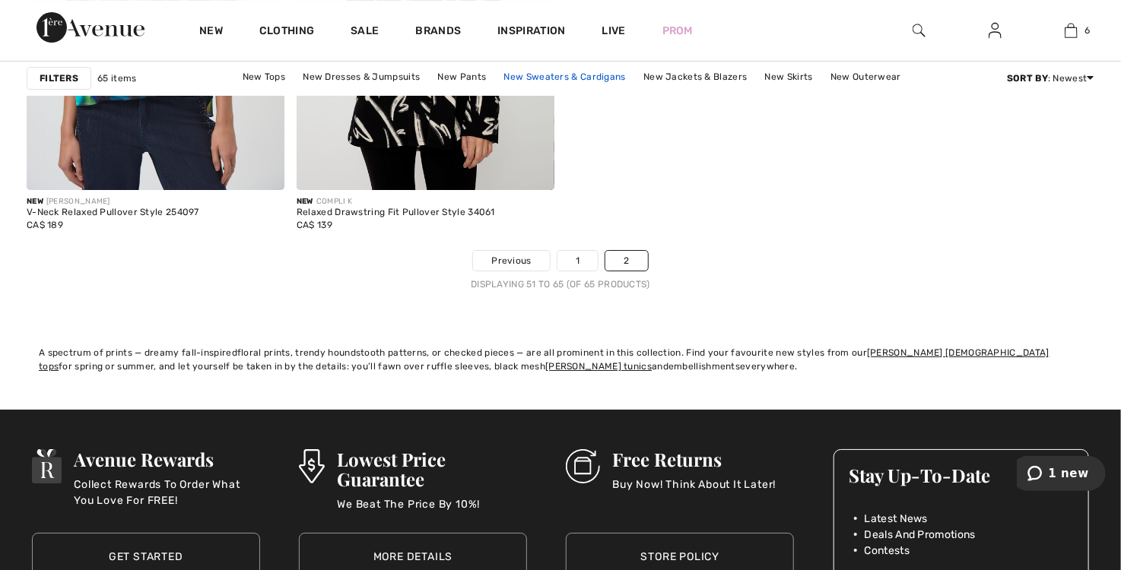
click at [562, 77] on link "New Sweaters & Cardigans" at bounding box center [565, 77] width 137 height 20
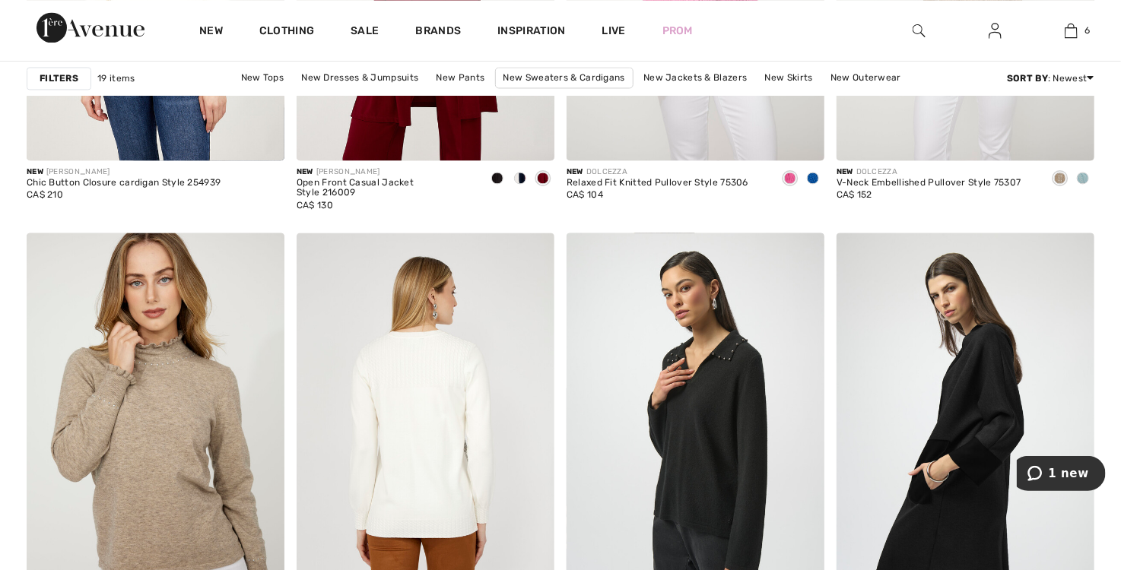
scroll to position [1521, 0]
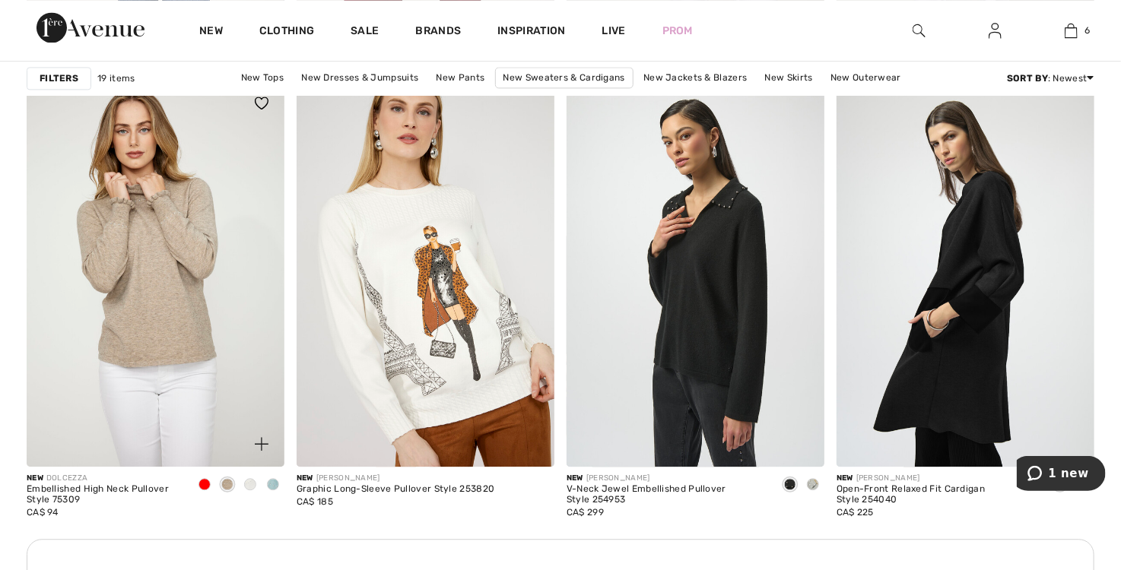
click at [181, 309] on img at bounding box center [156, 274] width 258 height 387
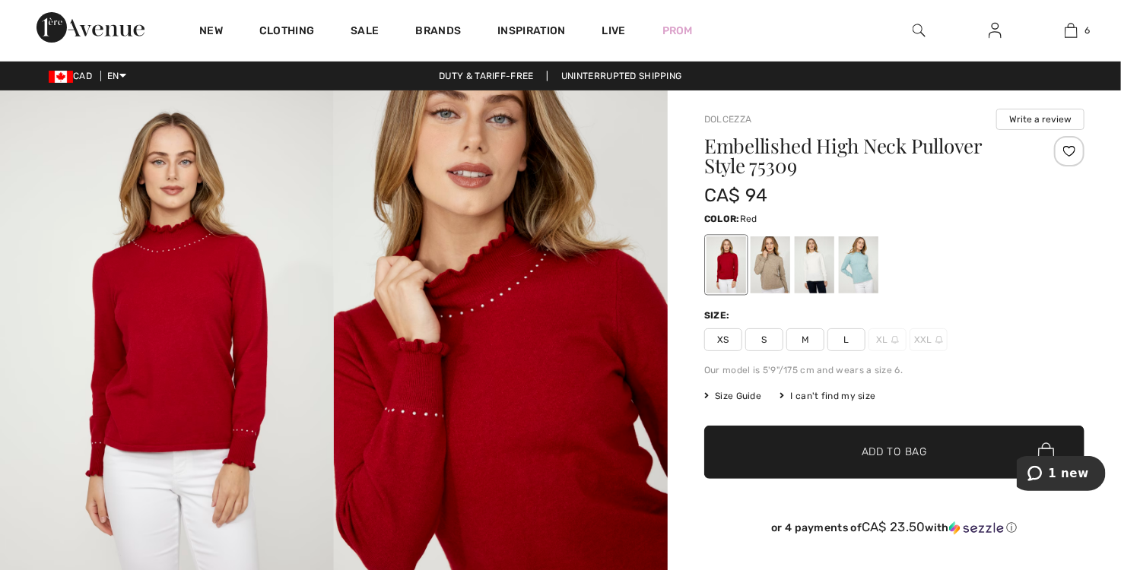
click at [162, 232] on img at bounding box center [167, 341] width 334 height 501
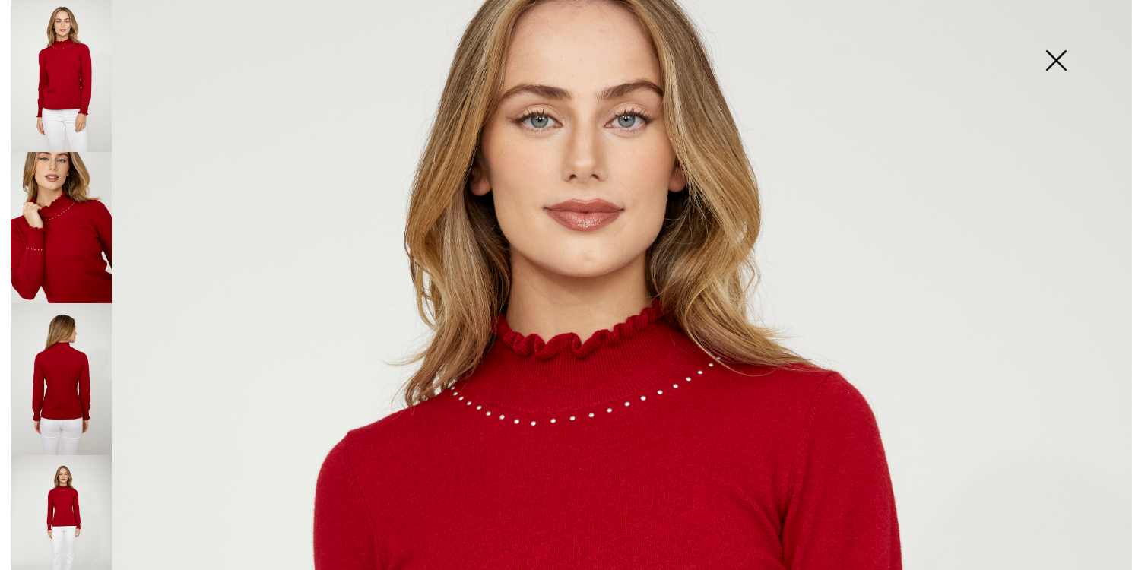
scroll to position [199, 0]
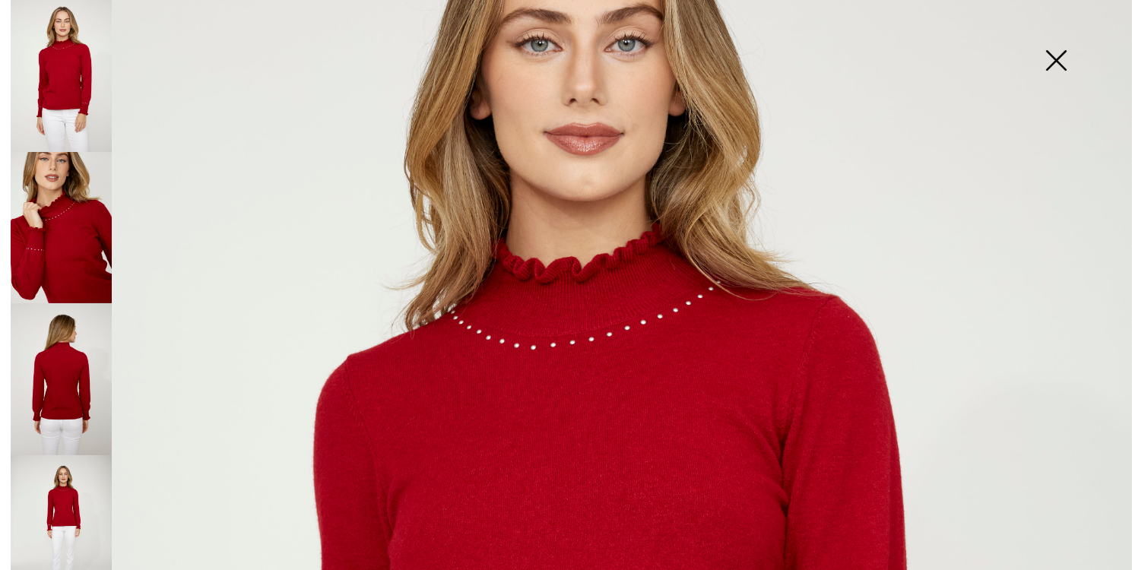
click at [97, 208] on img at bounding box center [61, 228] width 101 height 152
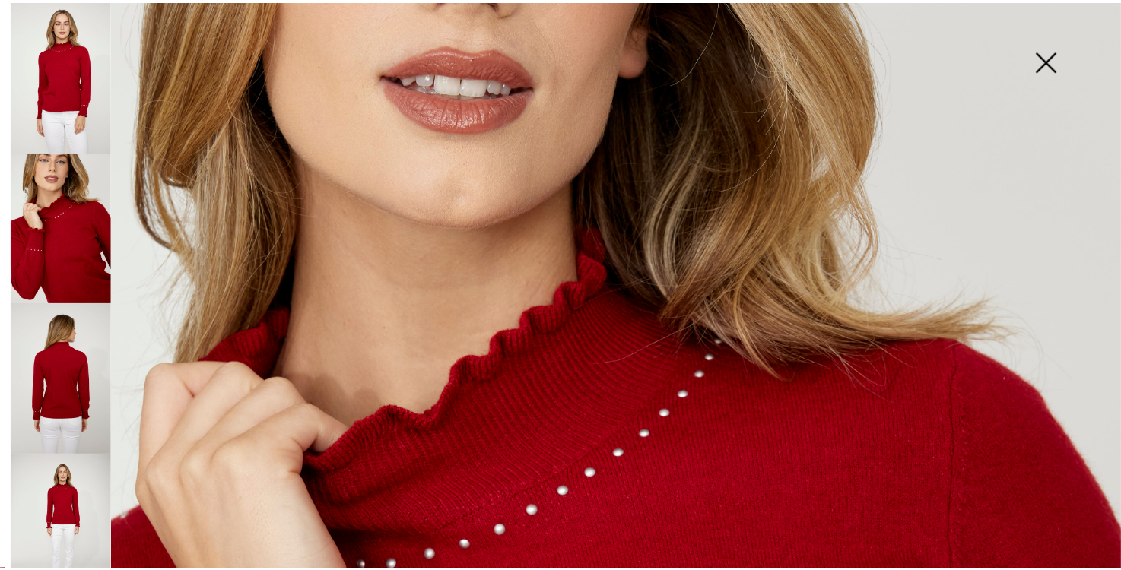
scroll to position [732, 0]
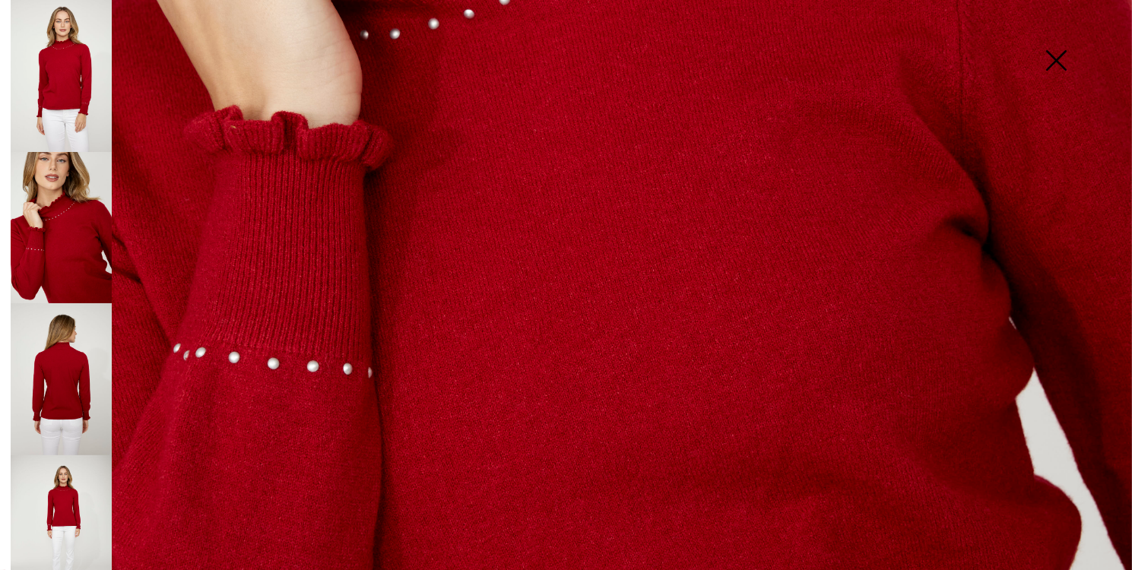
click at [1055, 65] on img at bounding box center [1056, 62] width 76 height 78
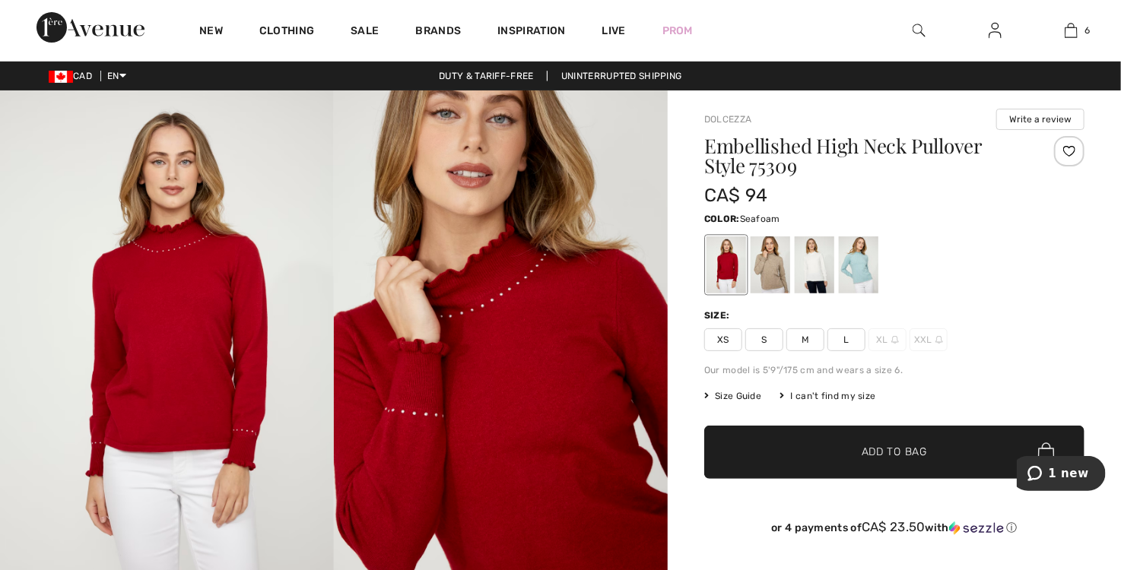
click at [850, 261] on div at bounding box center [859, 265] width 40 height 57
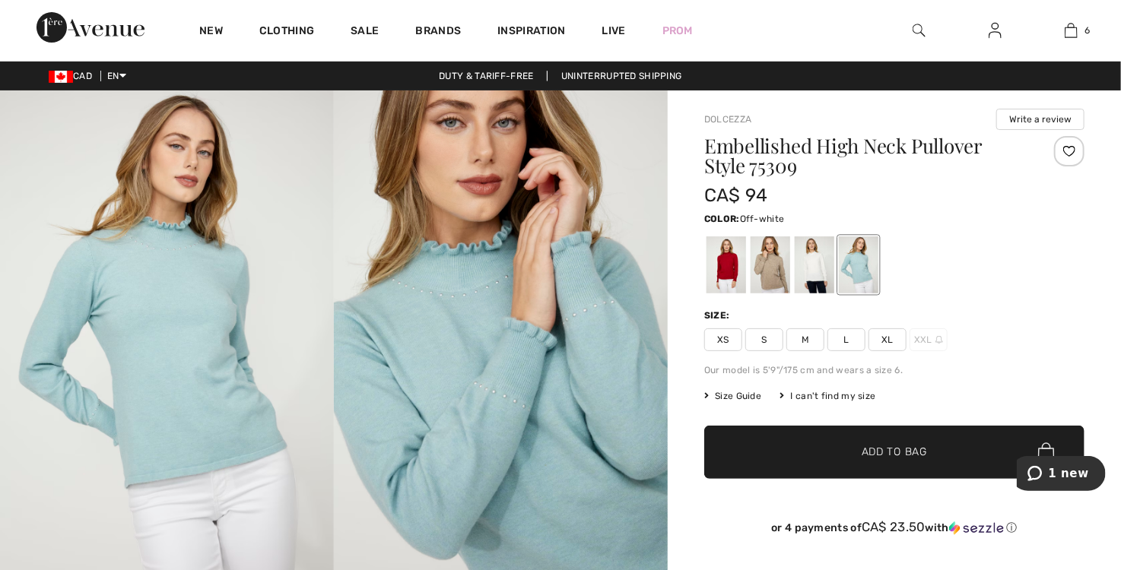
click at [822, 265] on div at bounding box center [815, 265] width 40 height 57
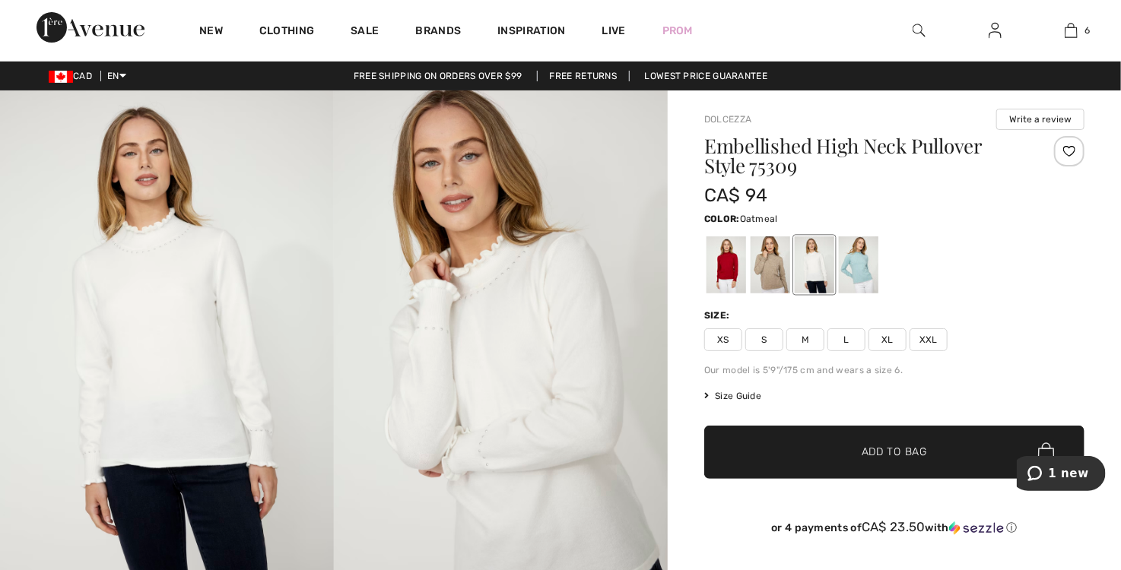
click at [772, 269] on div at bounding box center [771, 265] width 40 height 57
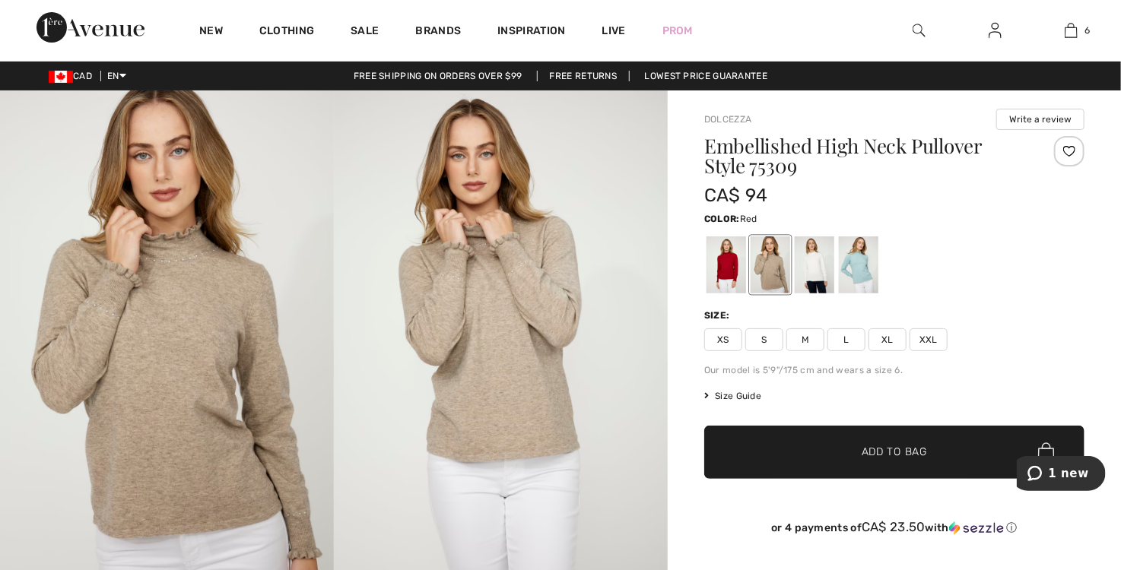
click at [723, 262] on div at bounding box center [727, 265] width 40 height 57
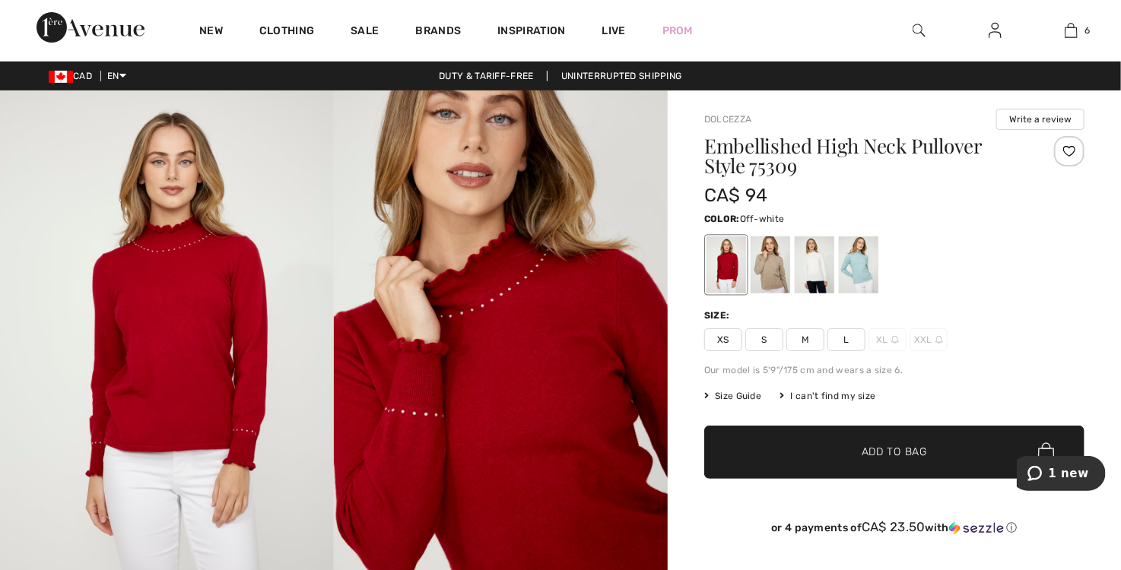
click at [812, 266] on div at bounding box center [815, 265] width 40 height 57
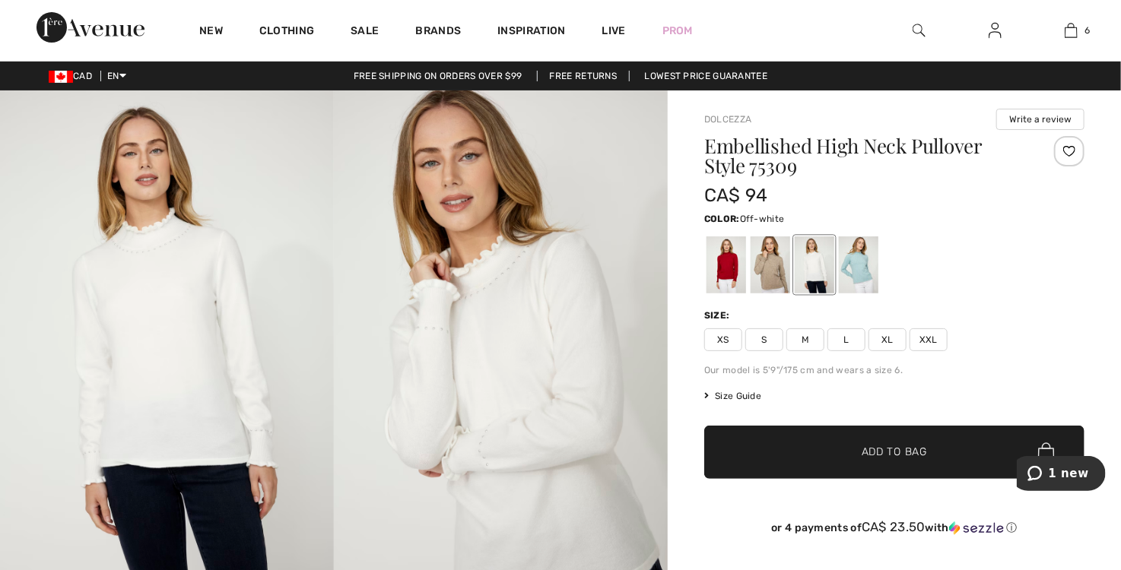
click at [884, 342] on span "XL" at bounding box center [887, 340] width 38 height 23
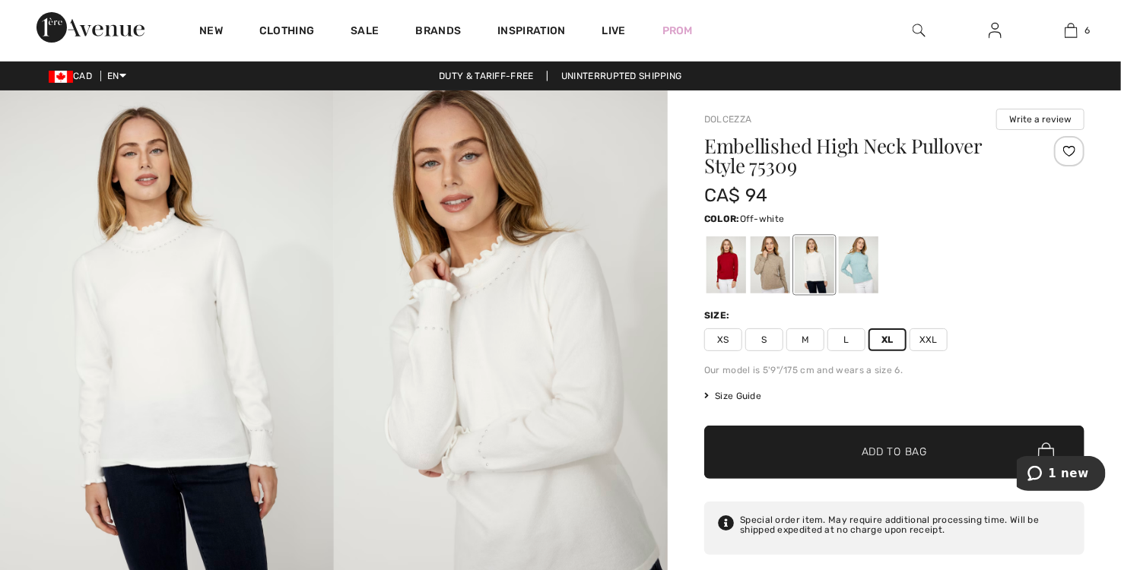
click at [898, 455] on span "Add to Bag" at bounding box center [894, 453] width 65 height 16
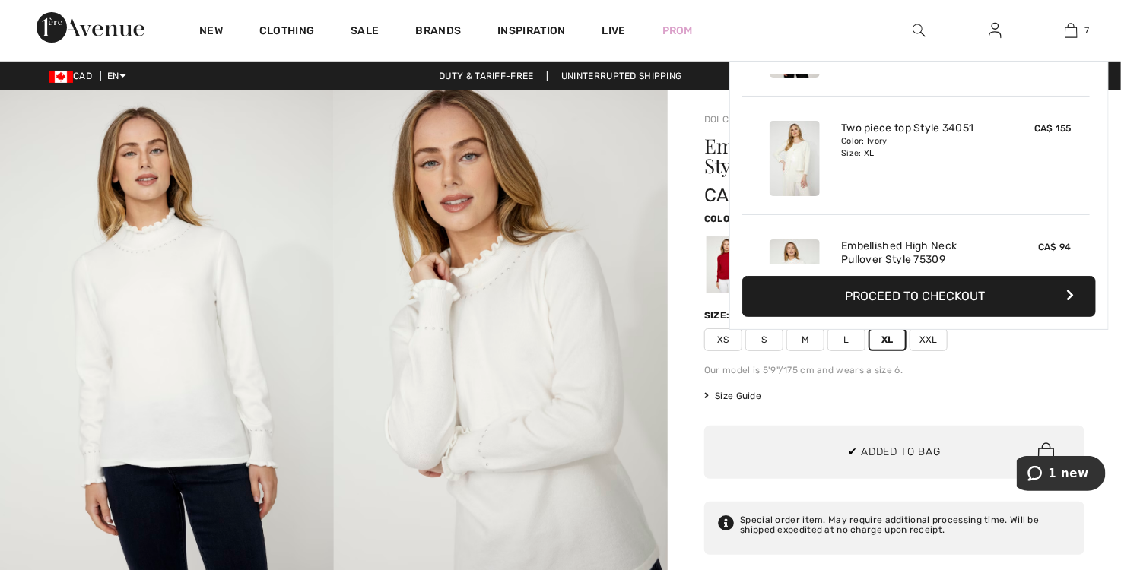
scroll to position [638, 0]
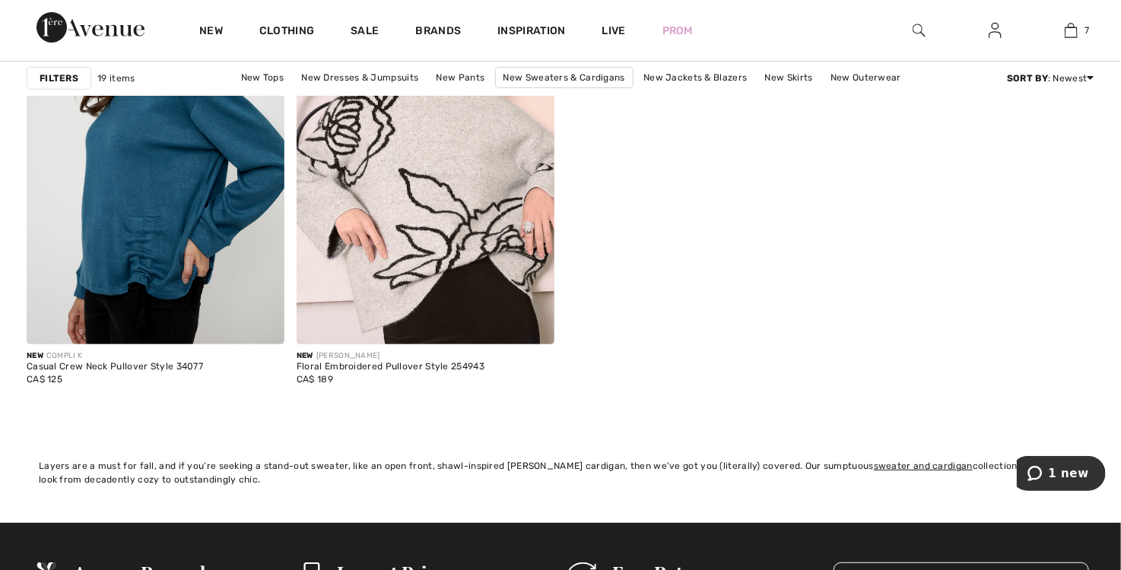
scroll to position [2890, 0]
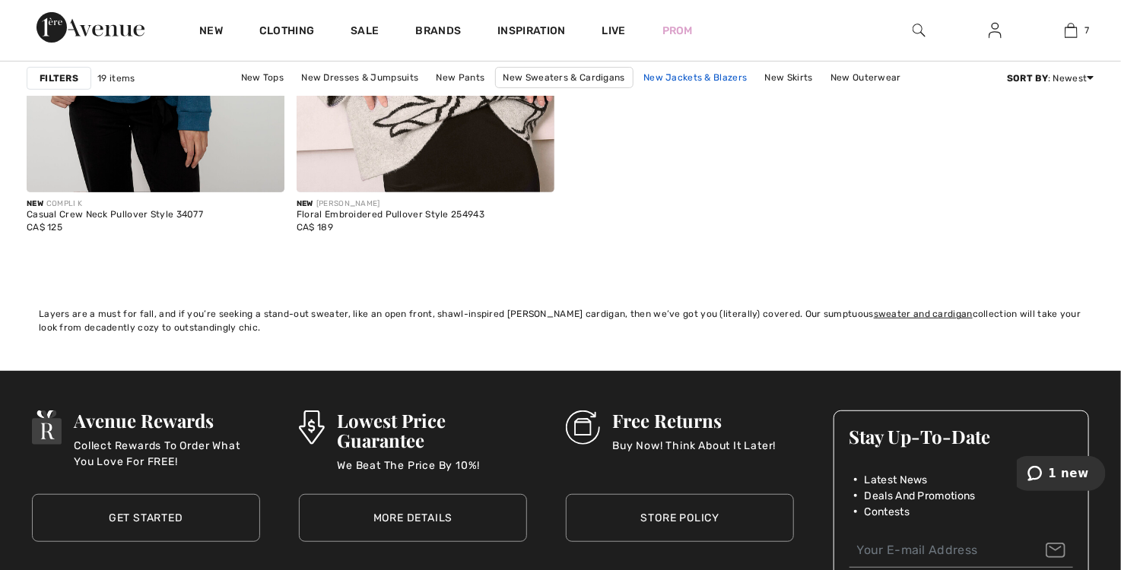
click at [707, 72] on link "New Jackets & Blazers" at bounding box center [695, 78] width 119 height 20
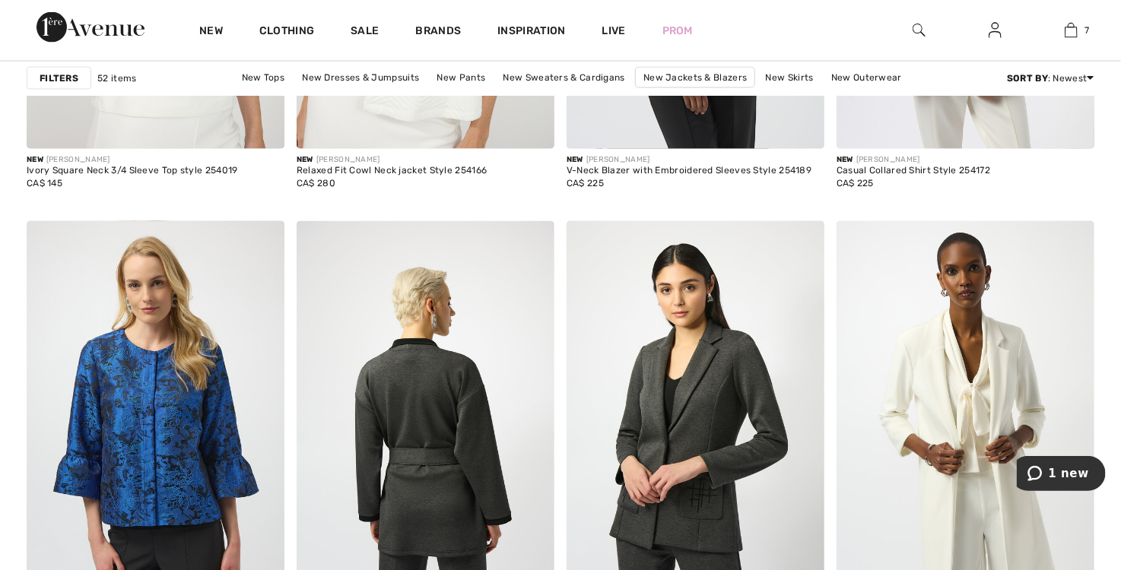
scroll to position [6692, 0]
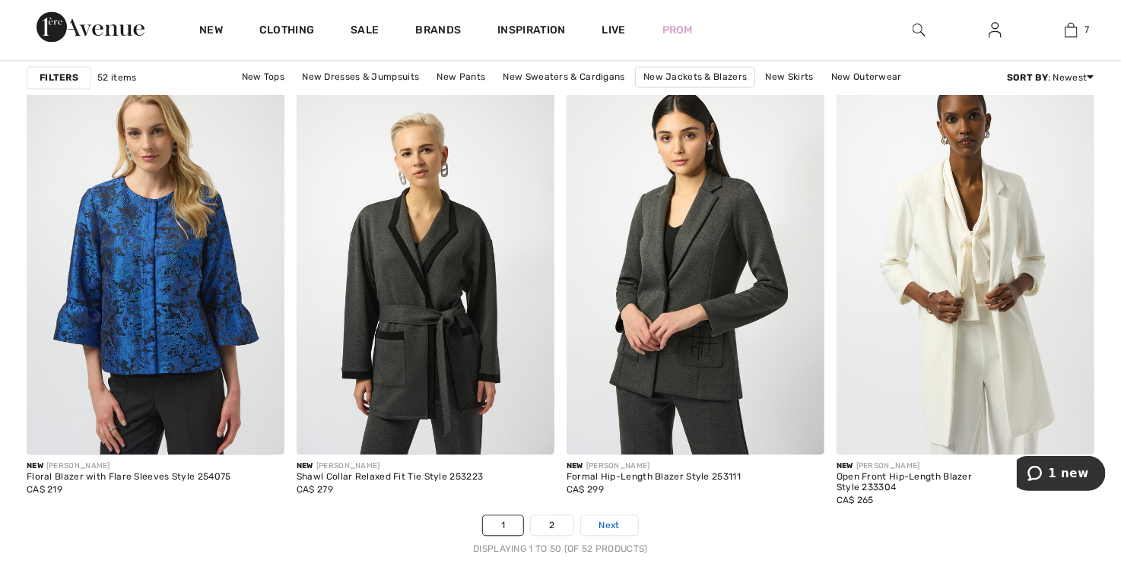
click at [621, 523] on link "Next" at bounding box center [609, 526] width 57 height 20
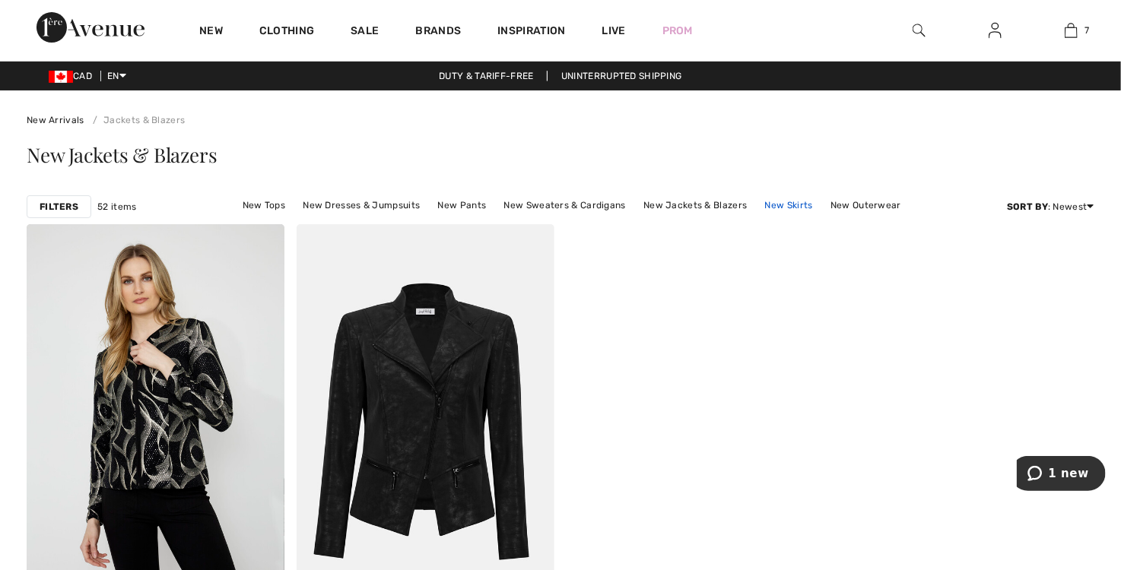
click at [780, 204] on link "New Skirts" at bounding box center [788, 205] width 63 height 20
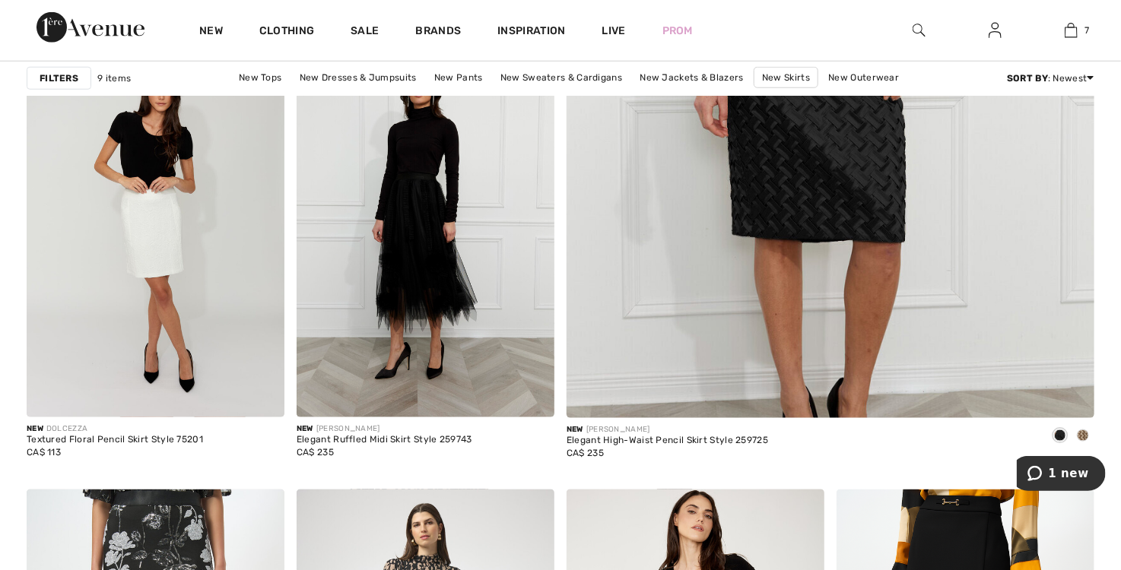
scroll to position [576, 0]
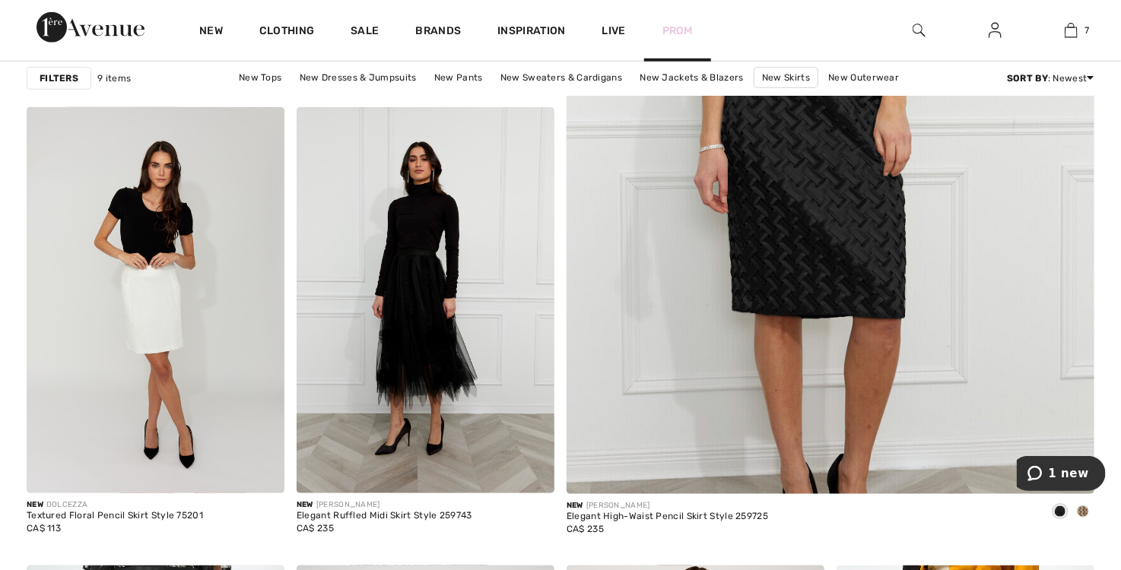
click at [680, 26] on link "Prom" at bounding box center [677, 31] width 30 height 16
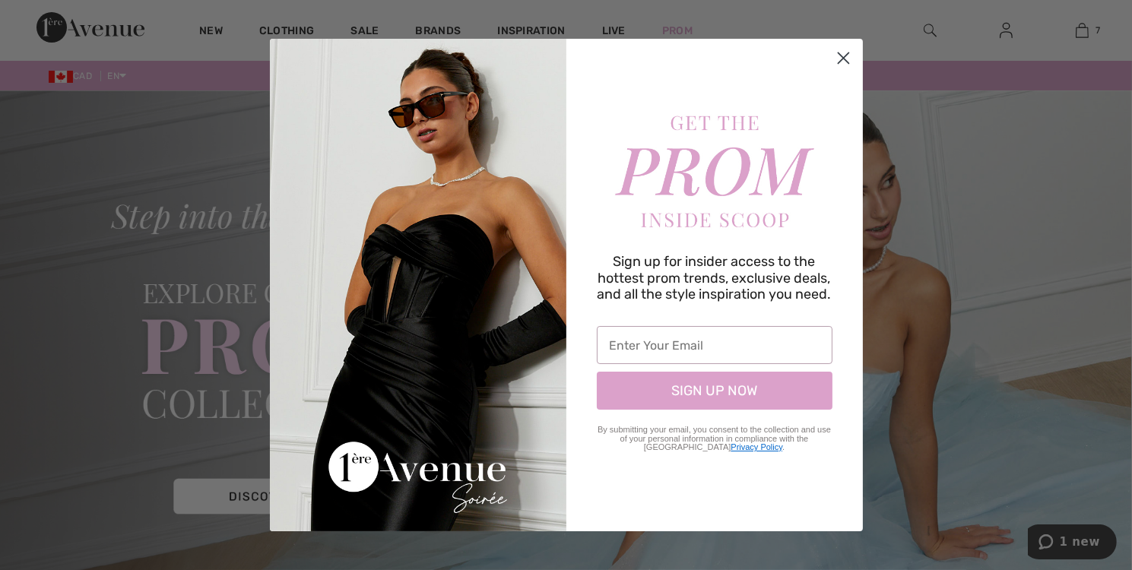
click at [840, 54] on icon "Close dialog" at bounding box center [843, 58] width 11 height 11
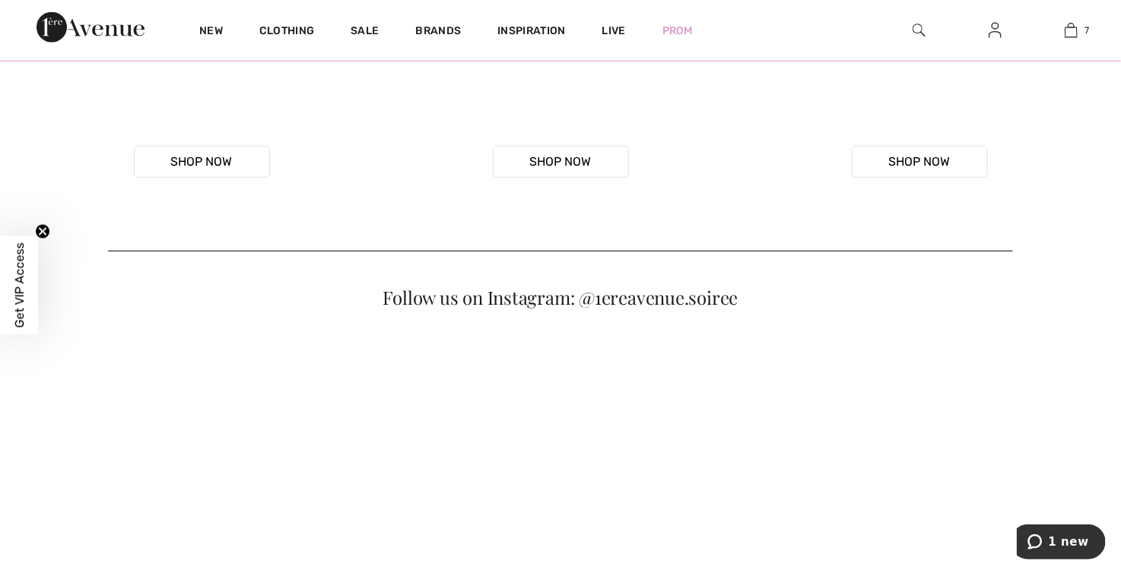
scroll to position [761, 0]
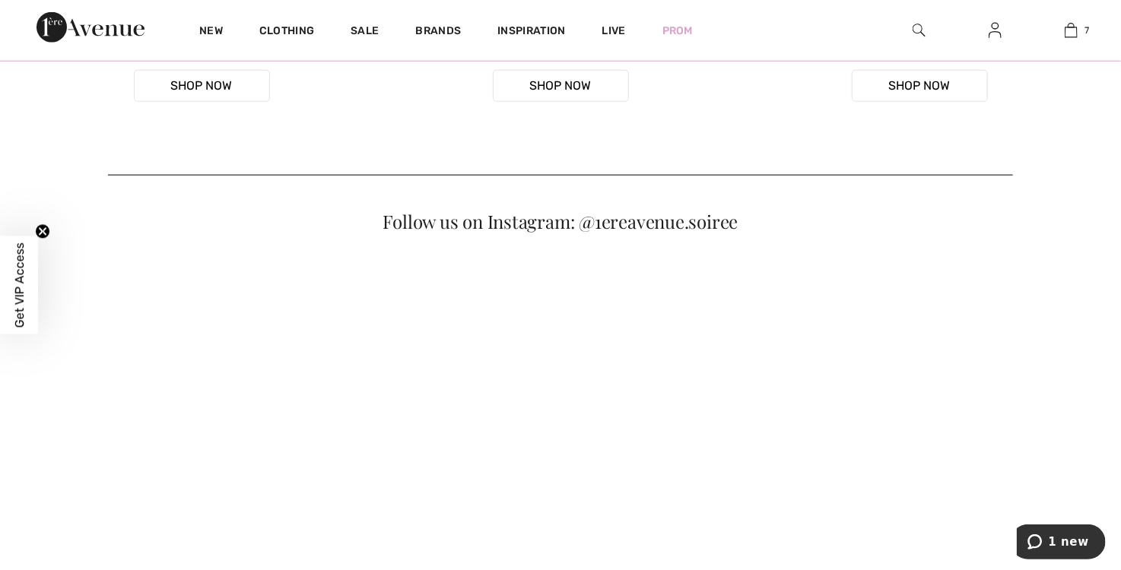
click at [222, 102] on button "Shop Now" at bounding box center [202, 86] width 136 height 32
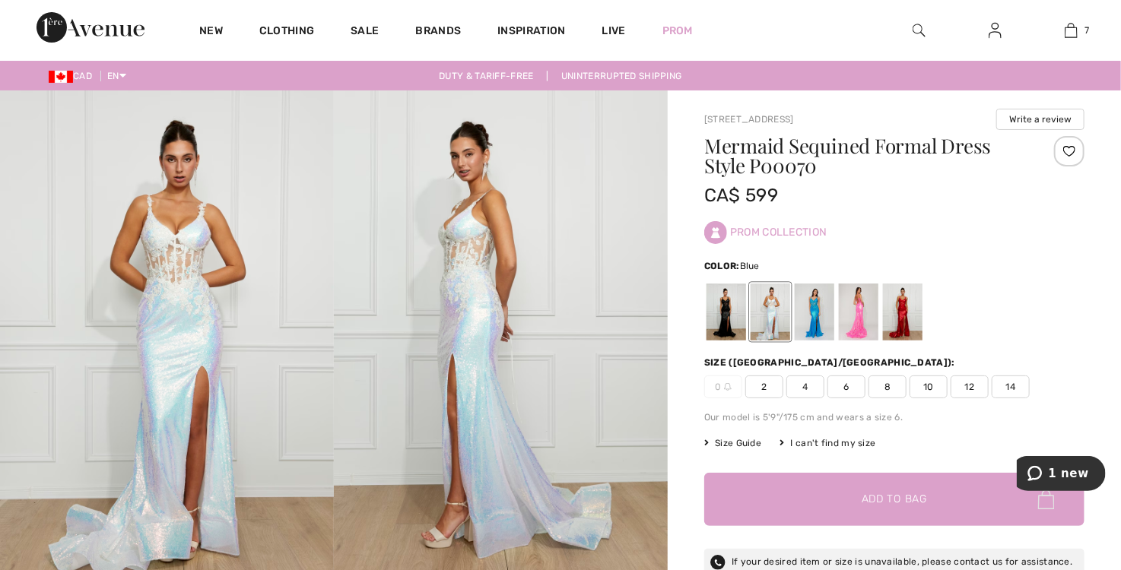
click at [815, 313] on div at bounding box center [815, 312] width 40 height 57
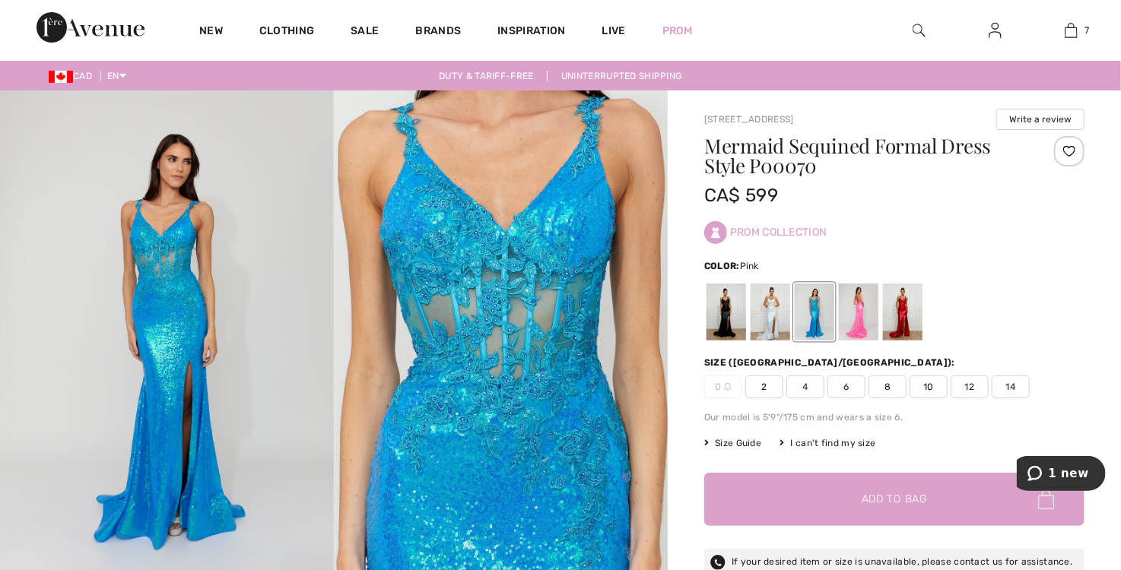
click at [870, 322] on div at bounding box center [859, 312] width 40 height 57
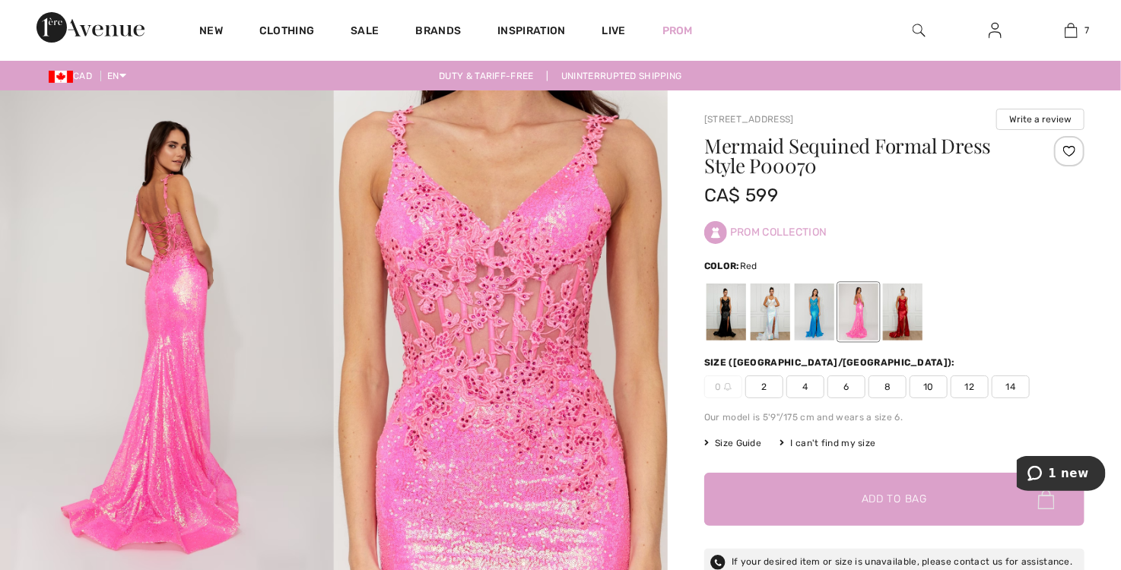
click at [913, 317] on div at bounding box center [903, 312] width 40 height 57
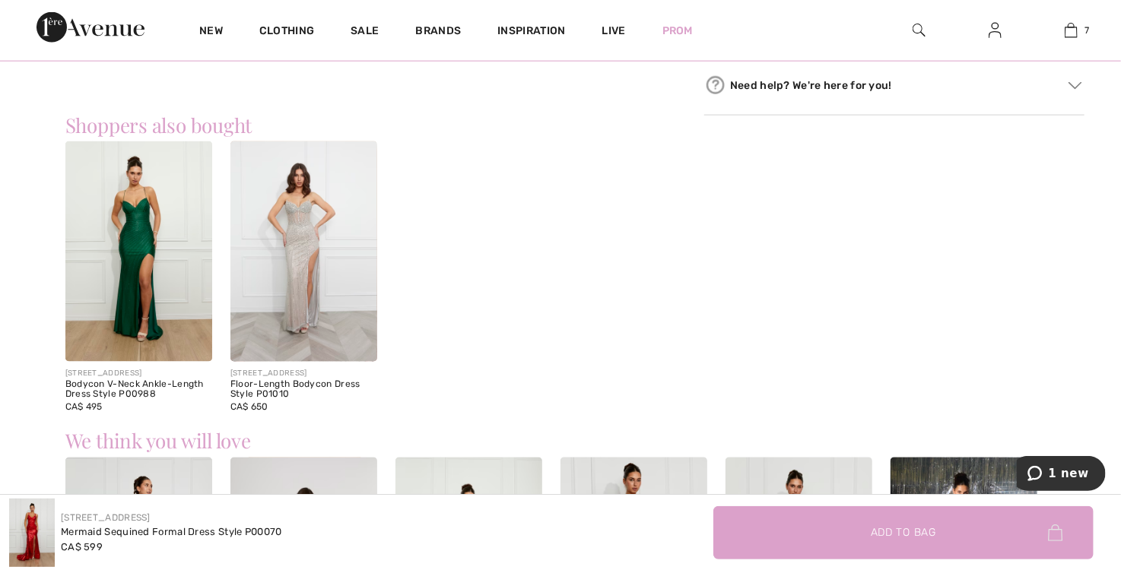
scroll to position [1141, 0]
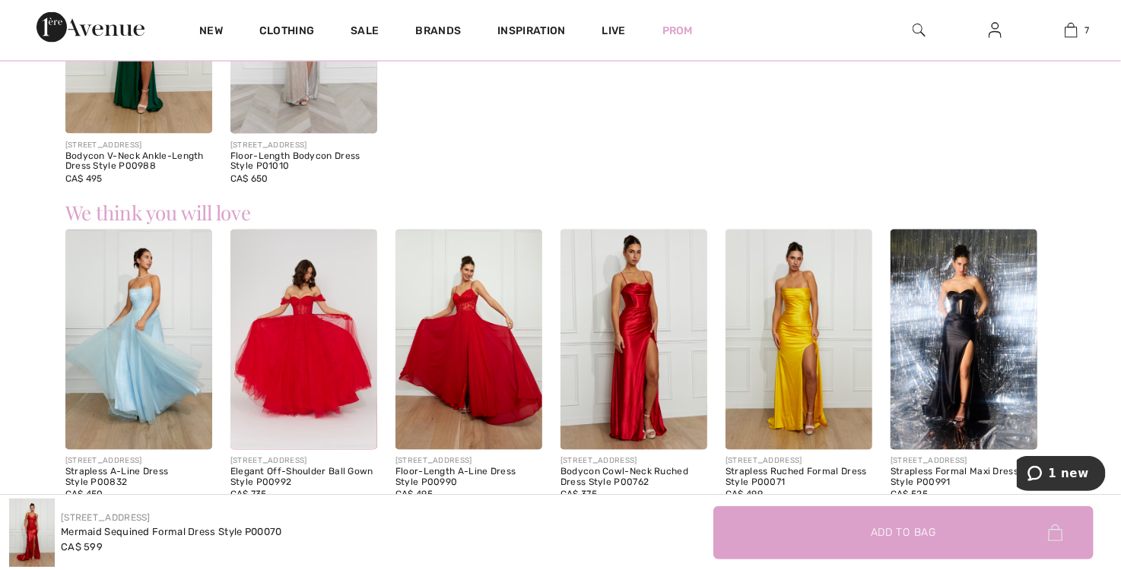
click at [132, 336] on img at bounding box center [138, 340] width 147 height 221
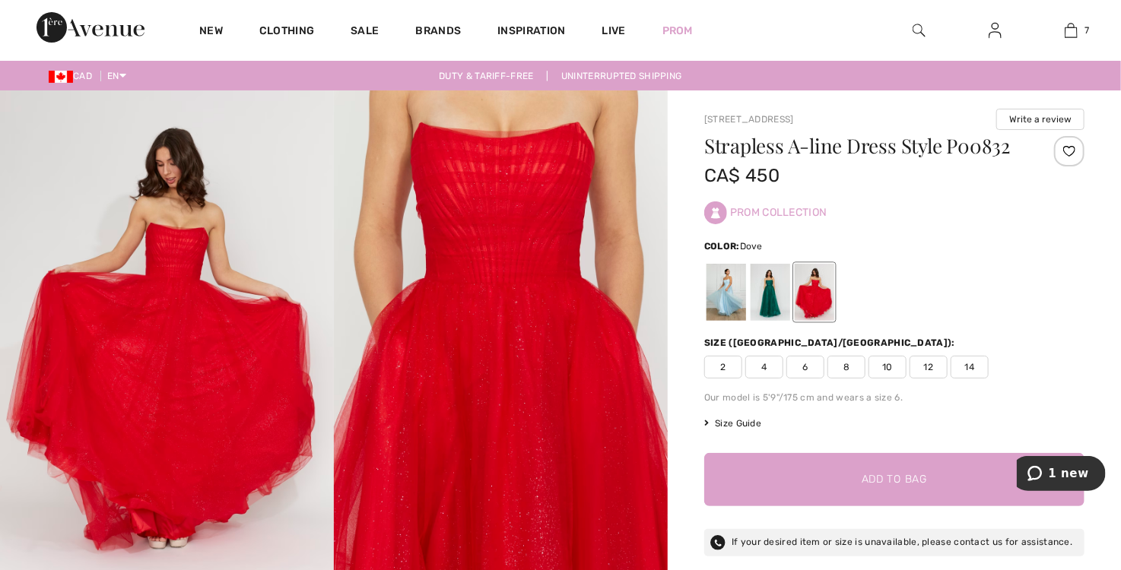
click at [716, 291] on div at bounding box center [727, 292] width 40 height 57
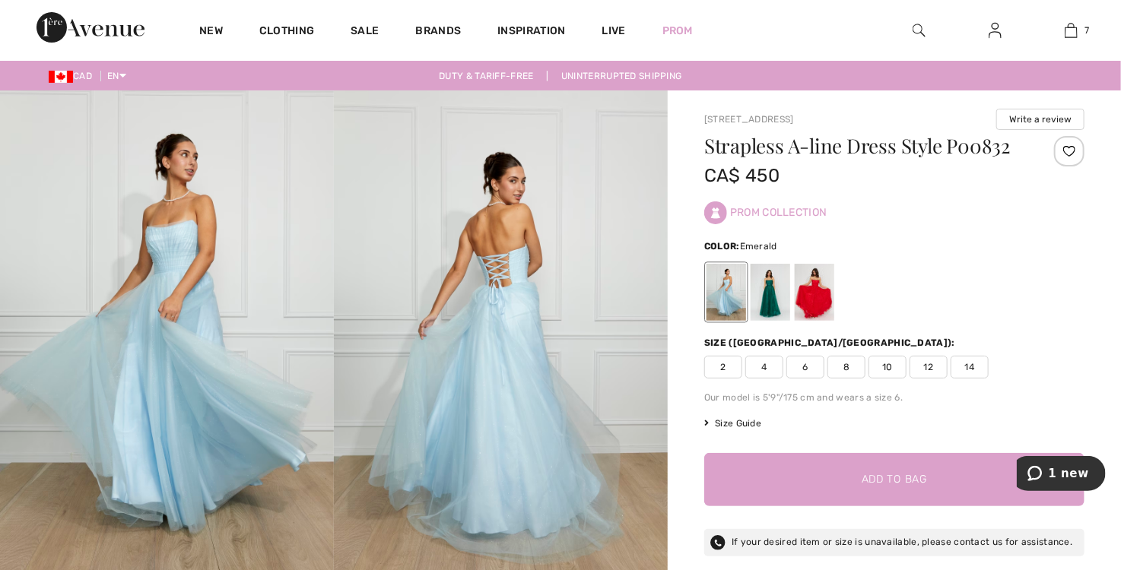
click at [767, 289] on div at bounding box center [771, 292] width 40 height 57
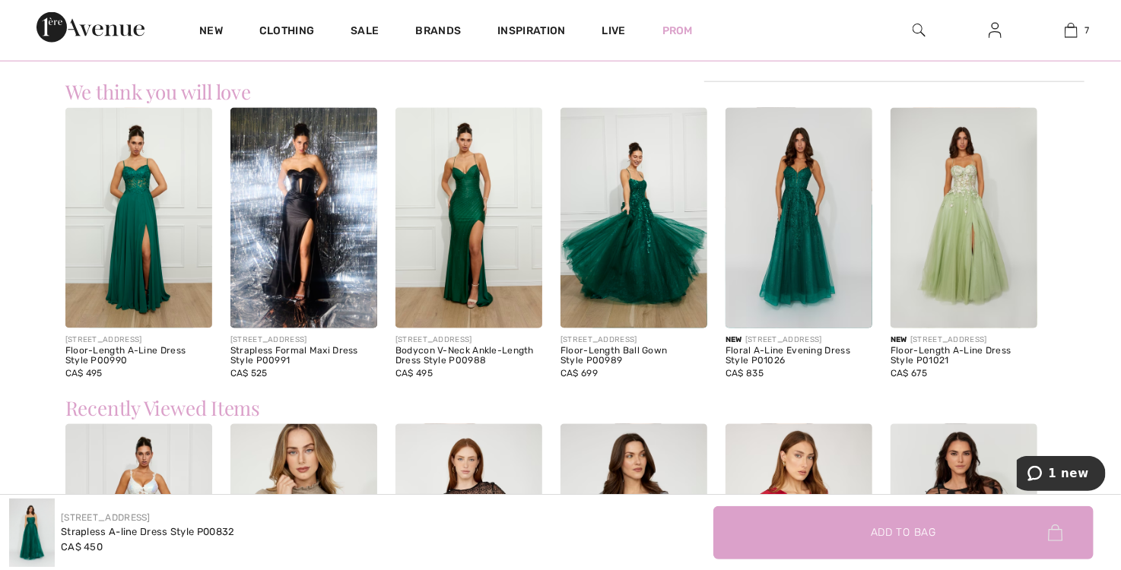
scroll to position [989, 0]
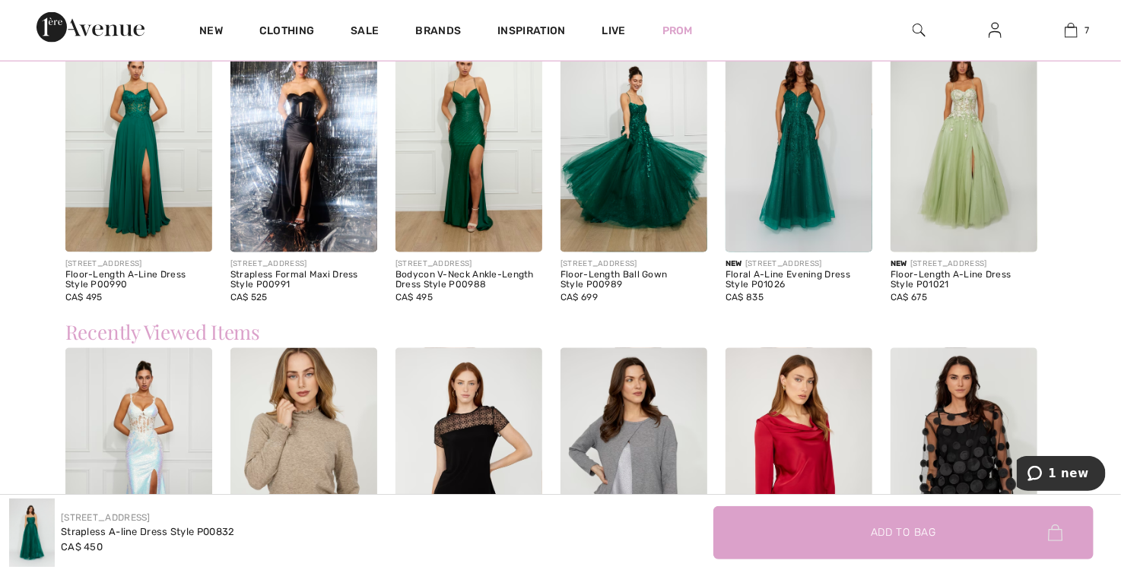
click at [964, 147] on img at bounding box center [964, 142] width 147 height 221
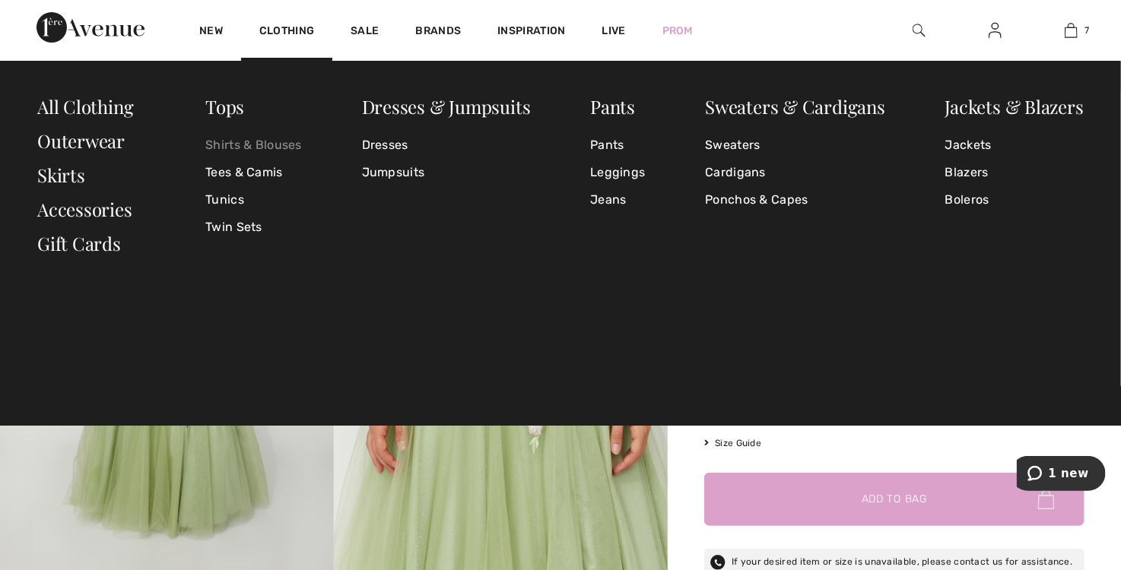
click at [245, 138] on link "Shirts & Blouses" at bounding box center [253, 145] width 97 height 27
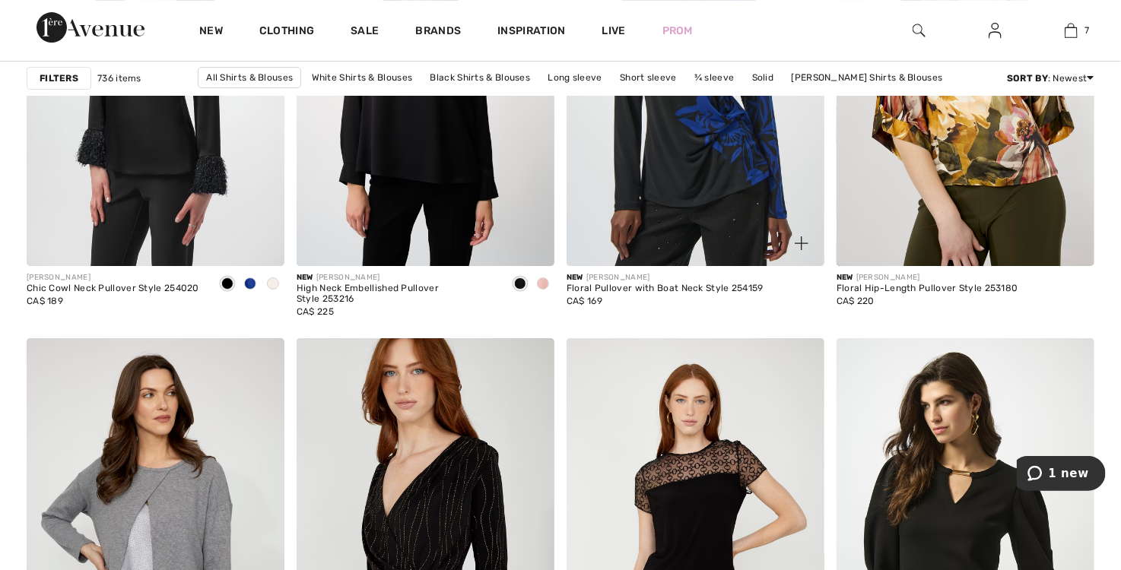
scroll to position [2282, 0]
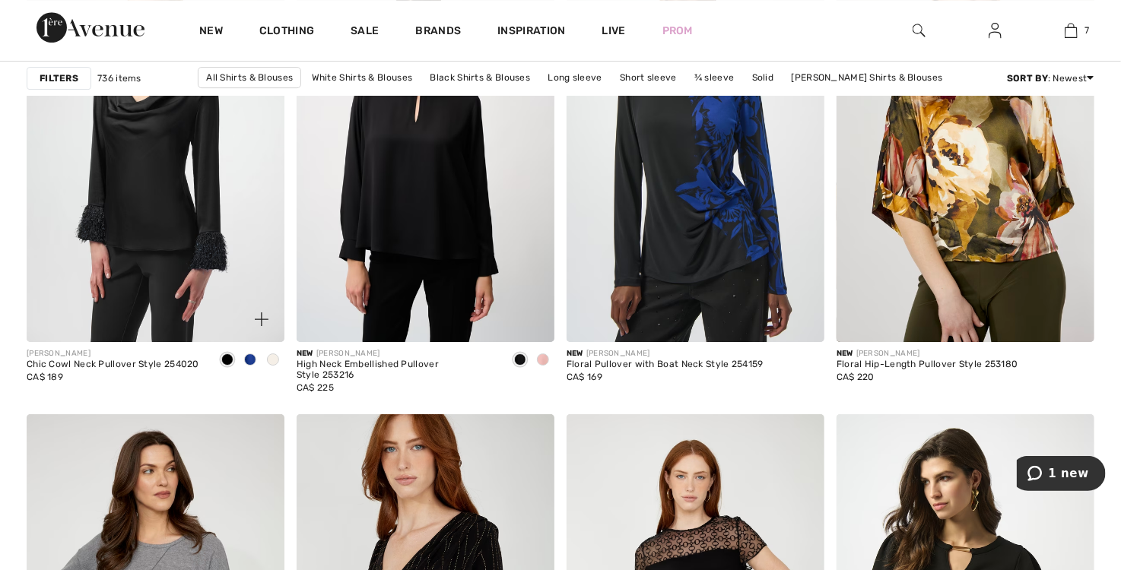
click at [278, 361] on span at bounding box center [273, 360] width 12 height 12
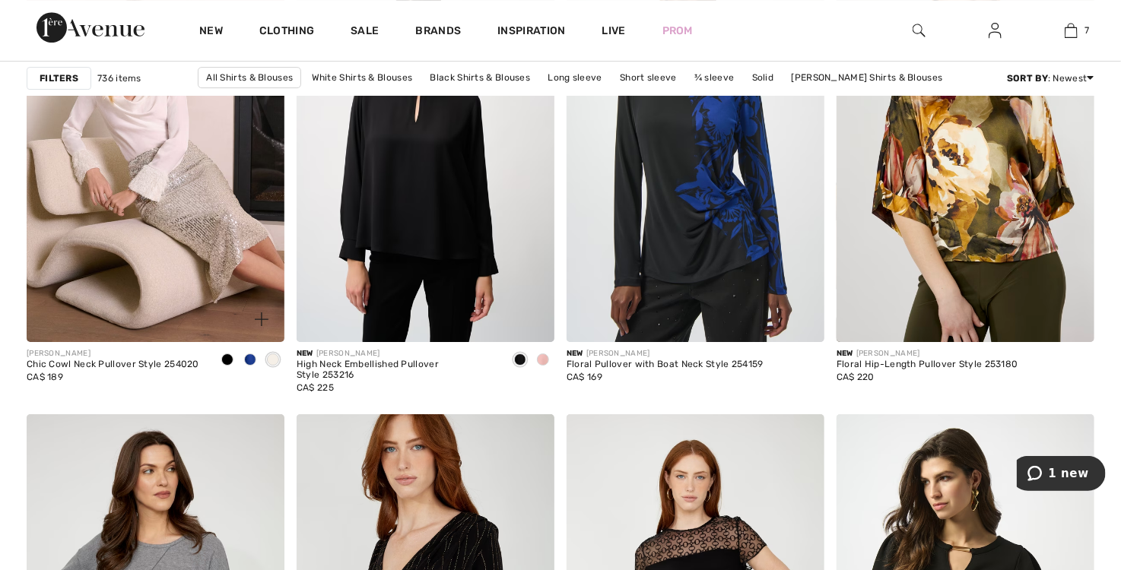
scroll to position [2205, 0]
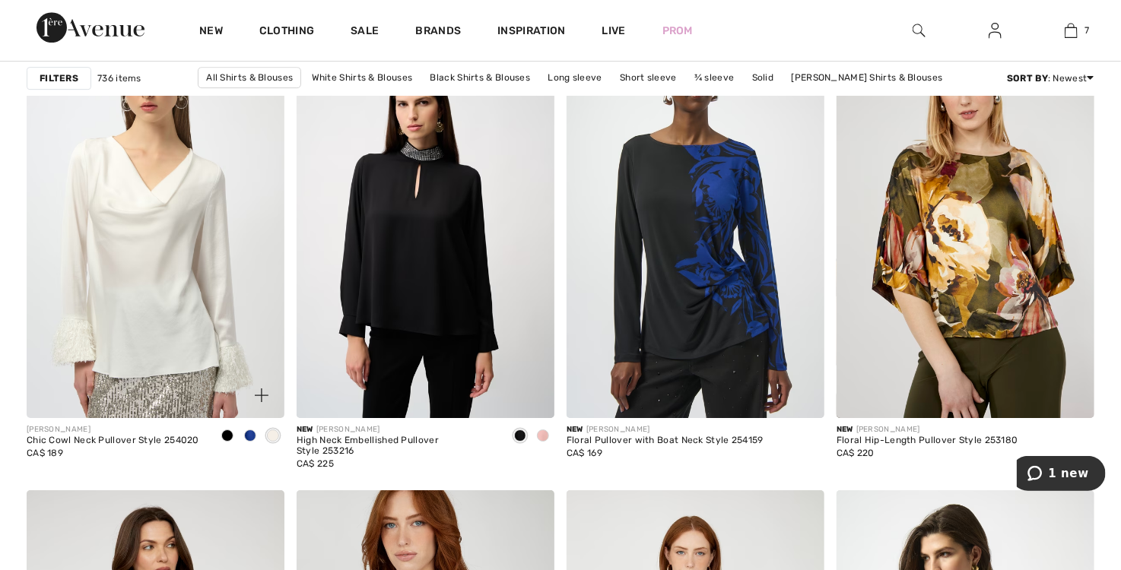
click at [183, 261] on img at bounding box center [156, 224] width 258 height 387
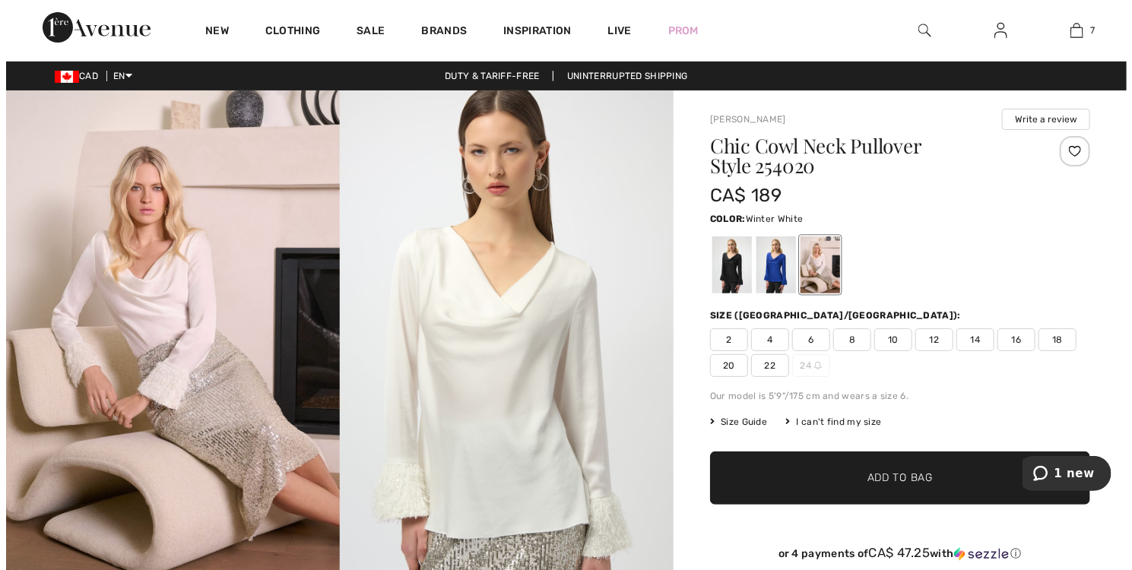
scroll to position [380, 0]
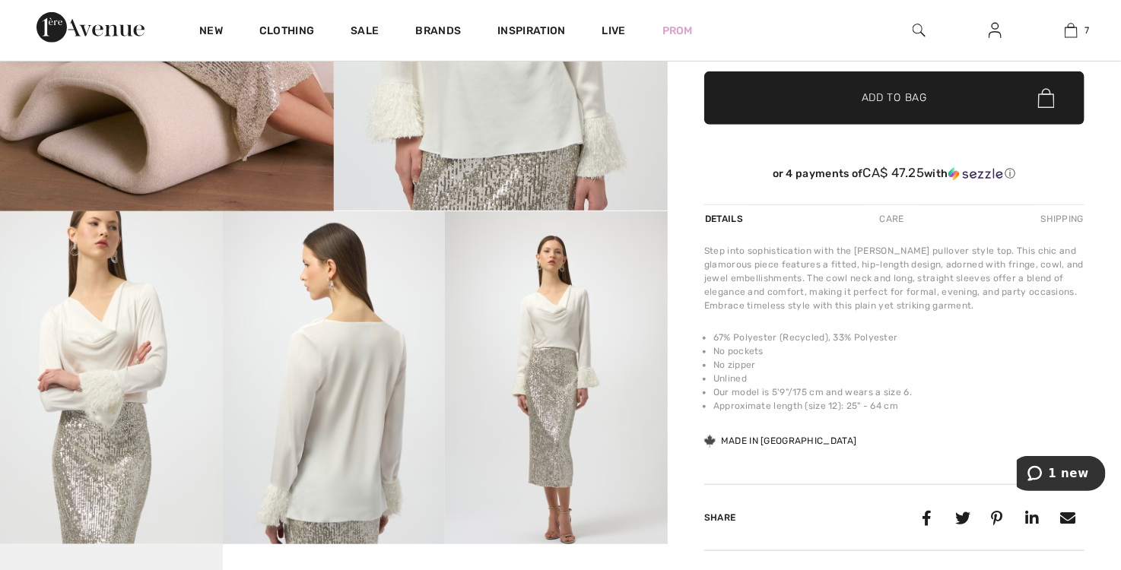
click at [144, 403] on img at bounding box center [111, 377] width 223 height 333
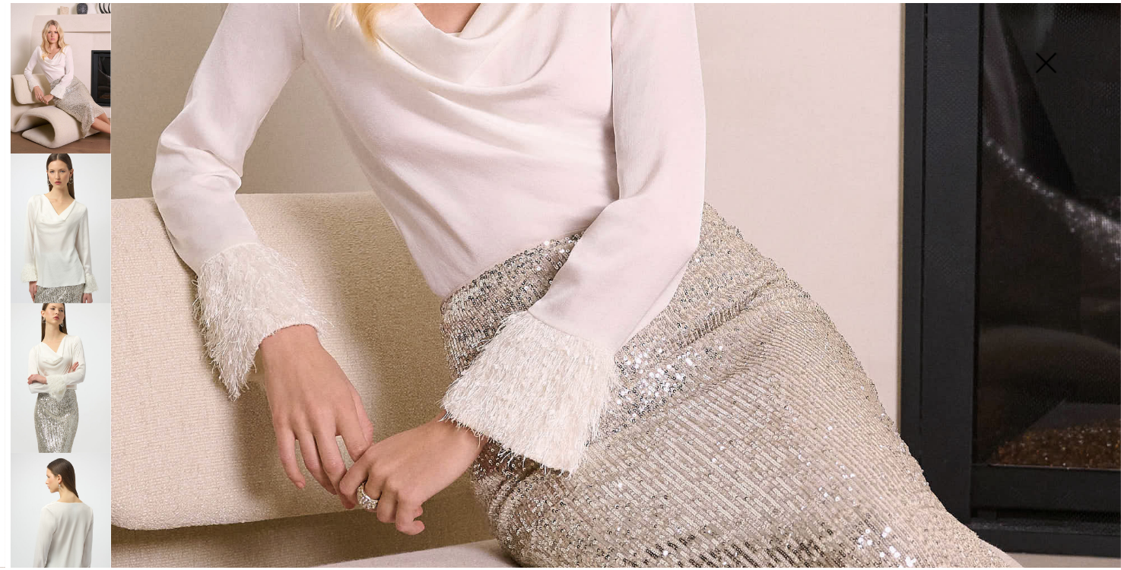
scroll to position [304, 0]
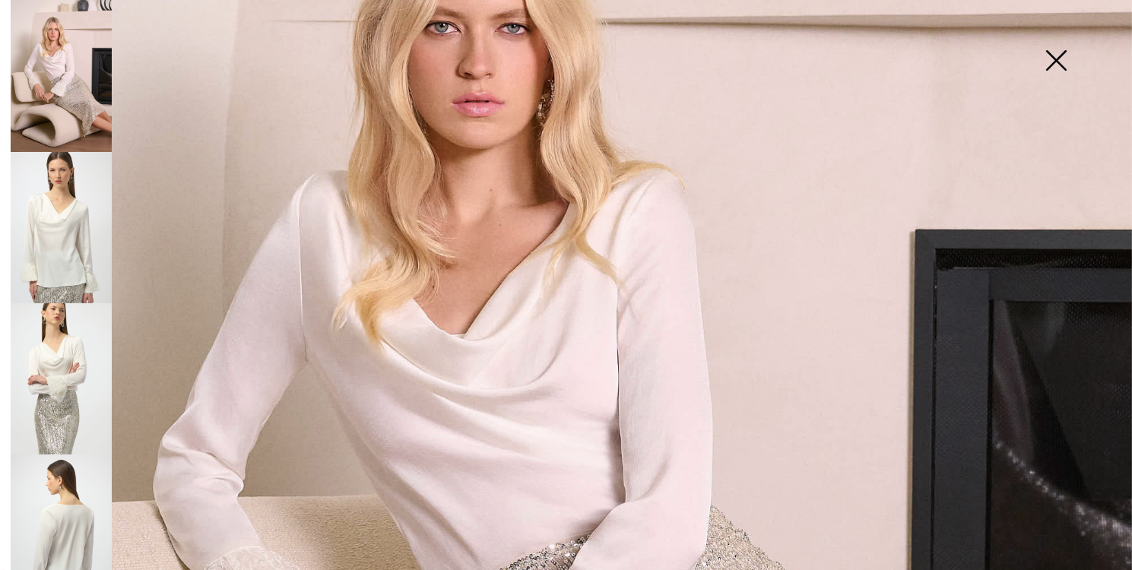
click at [1043, 52] on img at bounding box center [1056, 62] width 76 height 78
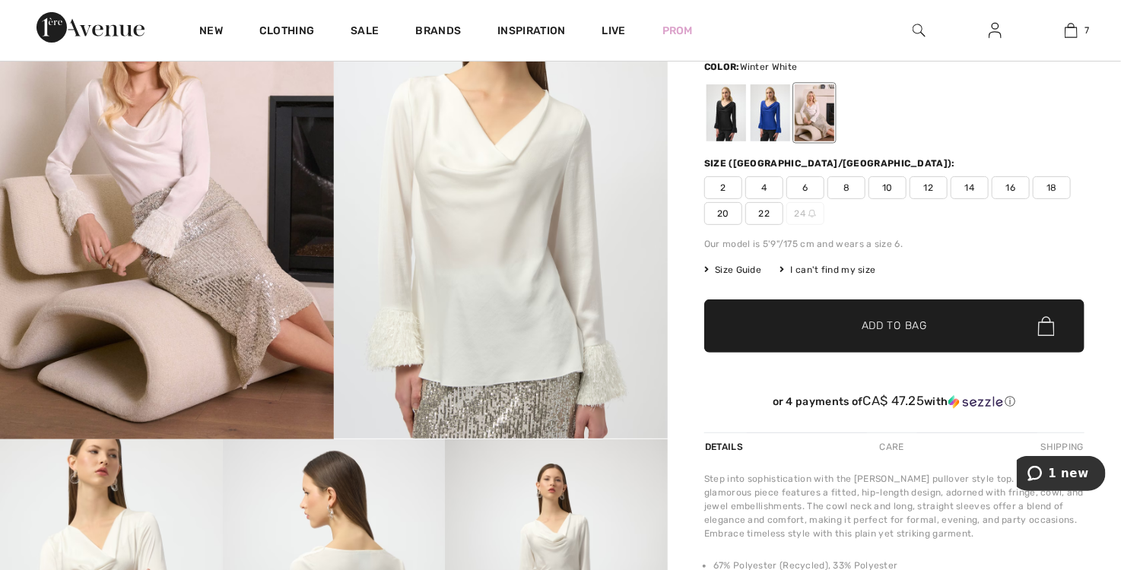
scroll to position [0, 0]
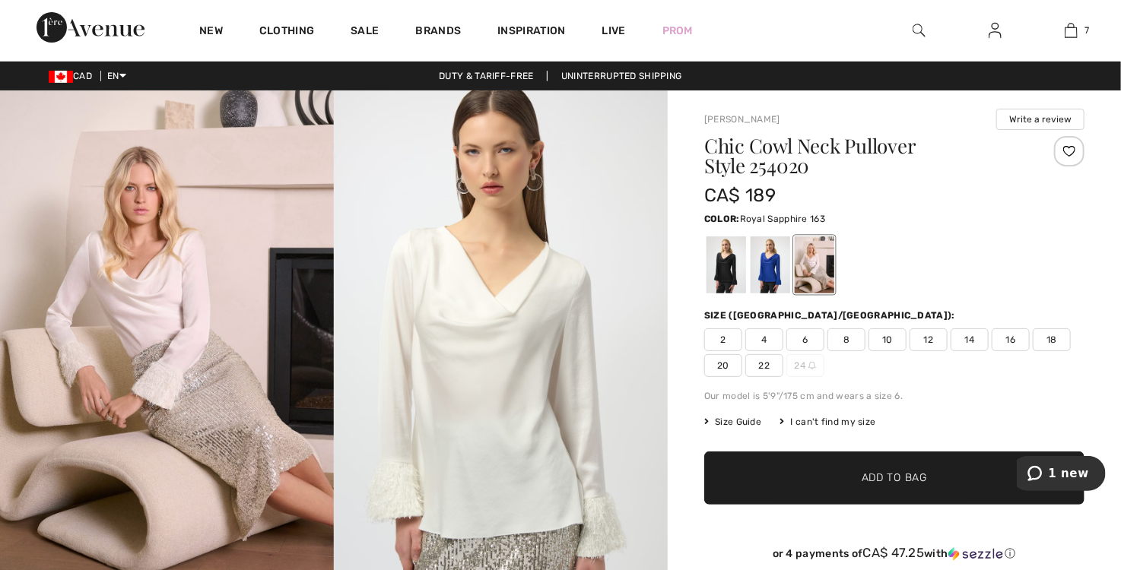
click at [768, 259] on div at bounding box center [771, 265] width 40 height 57
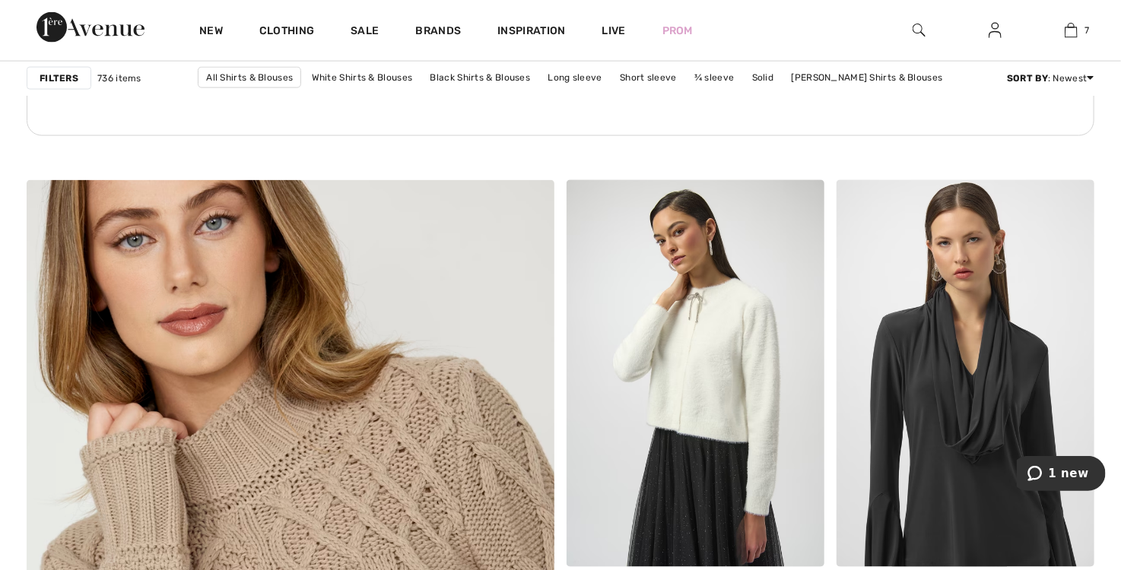
scroll to position [3726, 0]
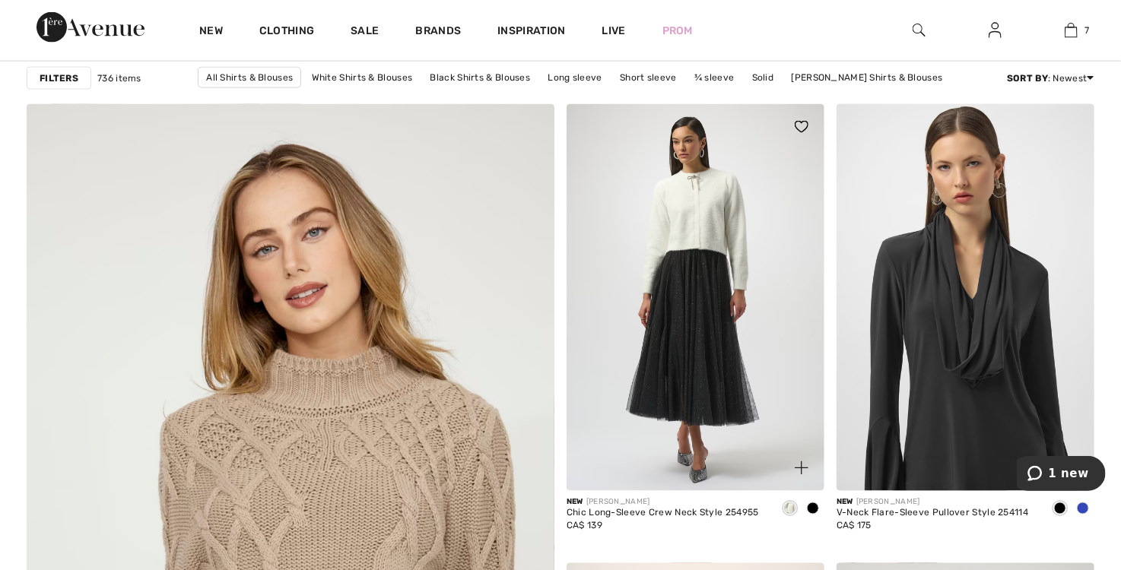
click at [729, 296] on img at bounding box center [696, 297] width 258 height 387
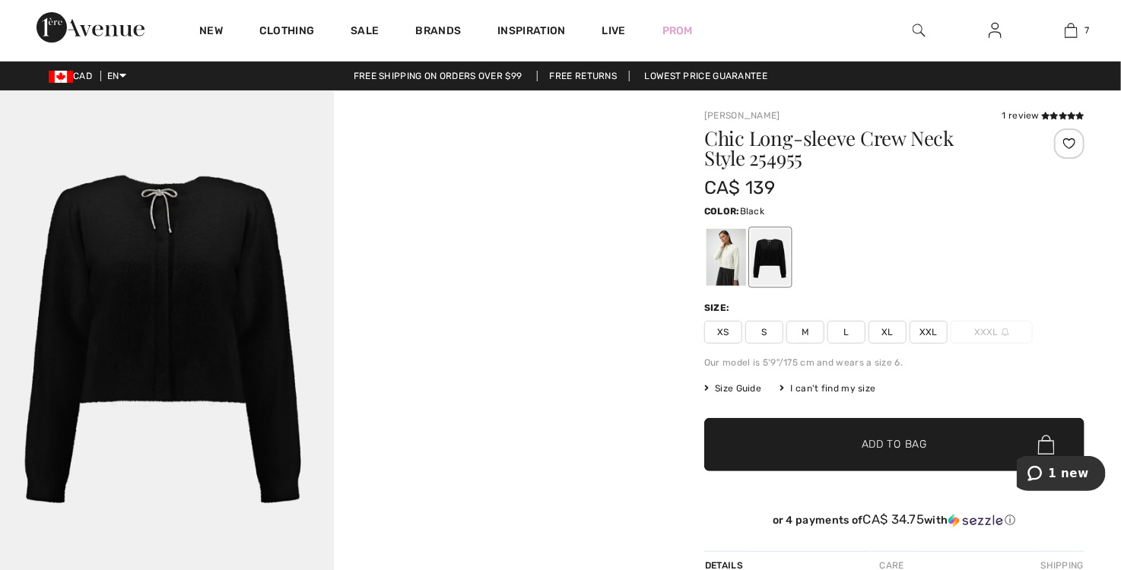
click at [462, 251] on video "Your browser does not support the video tag." at bounding box center [501, 174] width 334 height 167
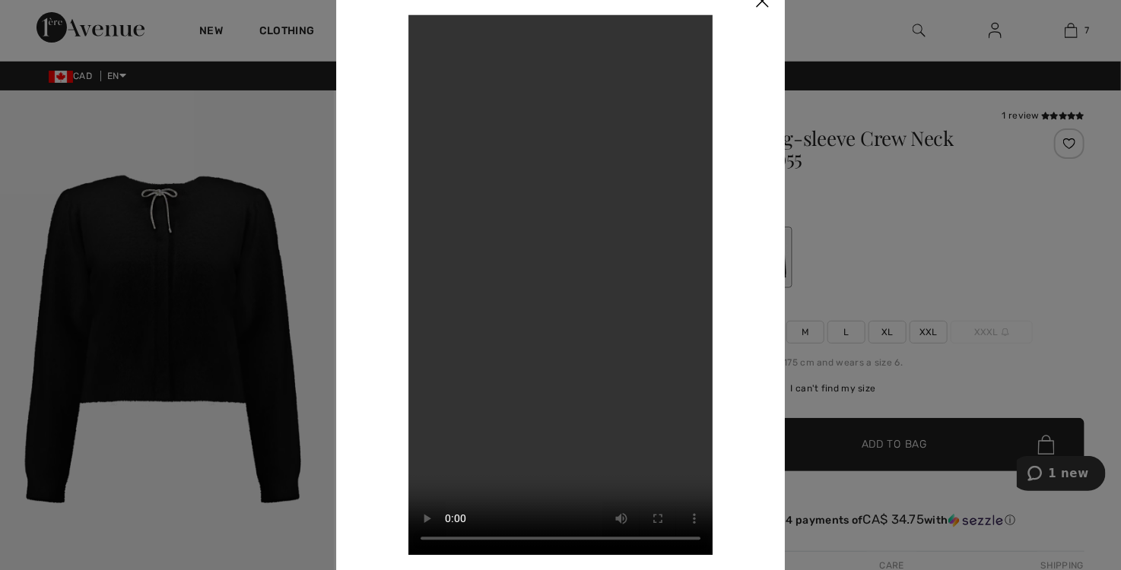
click at [768, 9] on img at bounding box center [762, 1] width 46 height 47
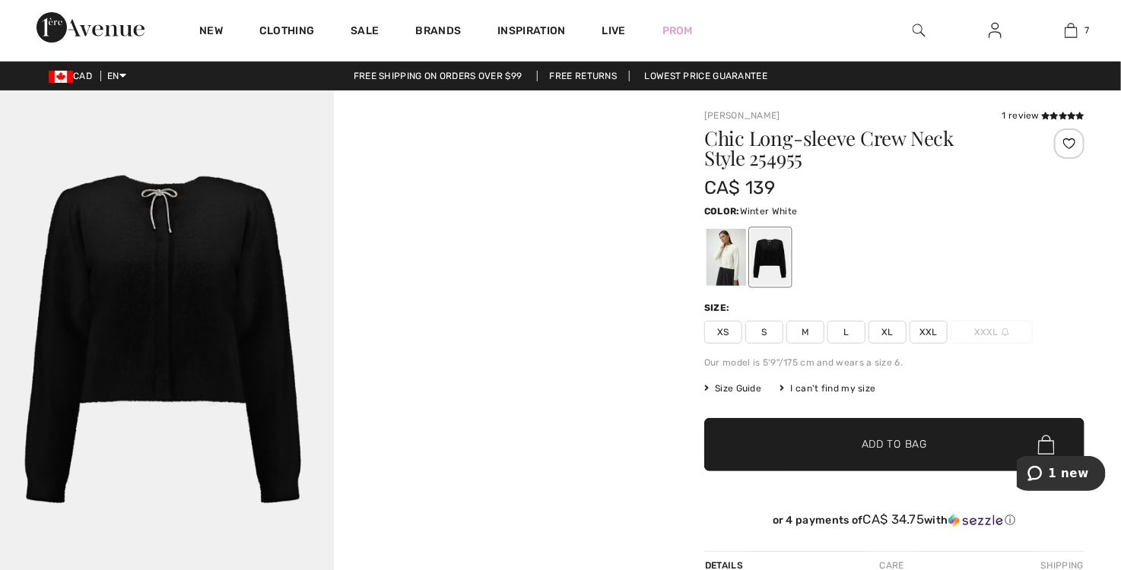
click at [718, 250] on div at bounding box center [727, 257] width 40 height 57
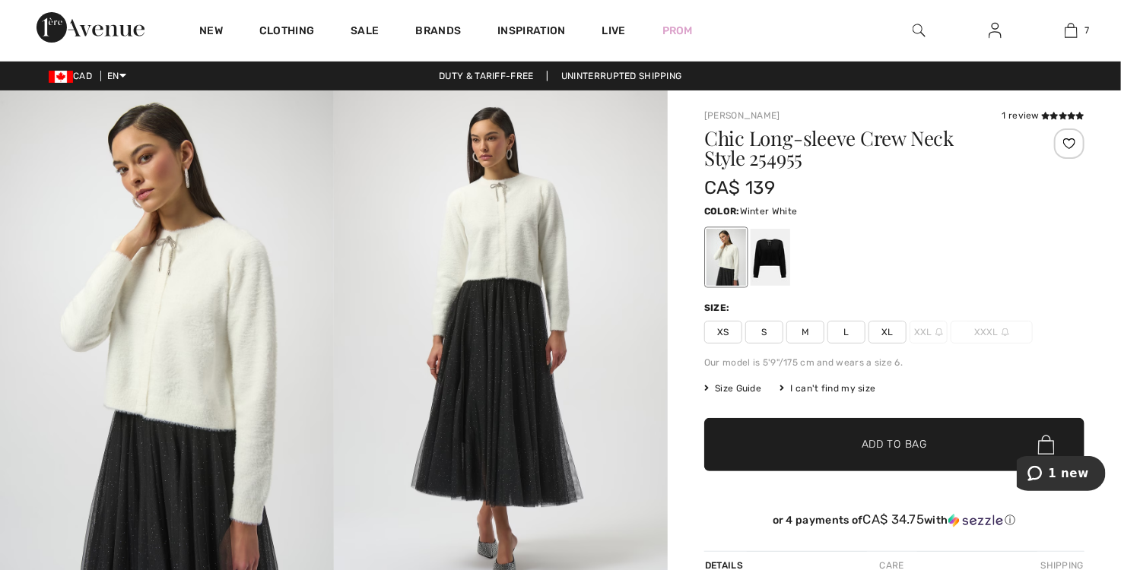
click at [547, 227] on img at bounding box center [501, 341] width 334 height 500
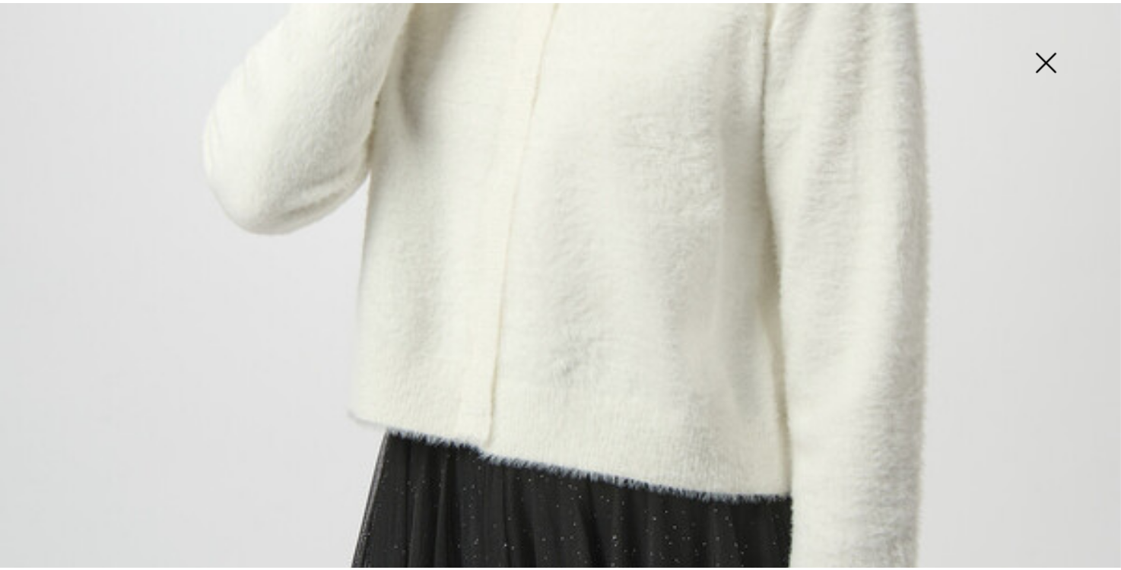
scroll to position [577, 0]
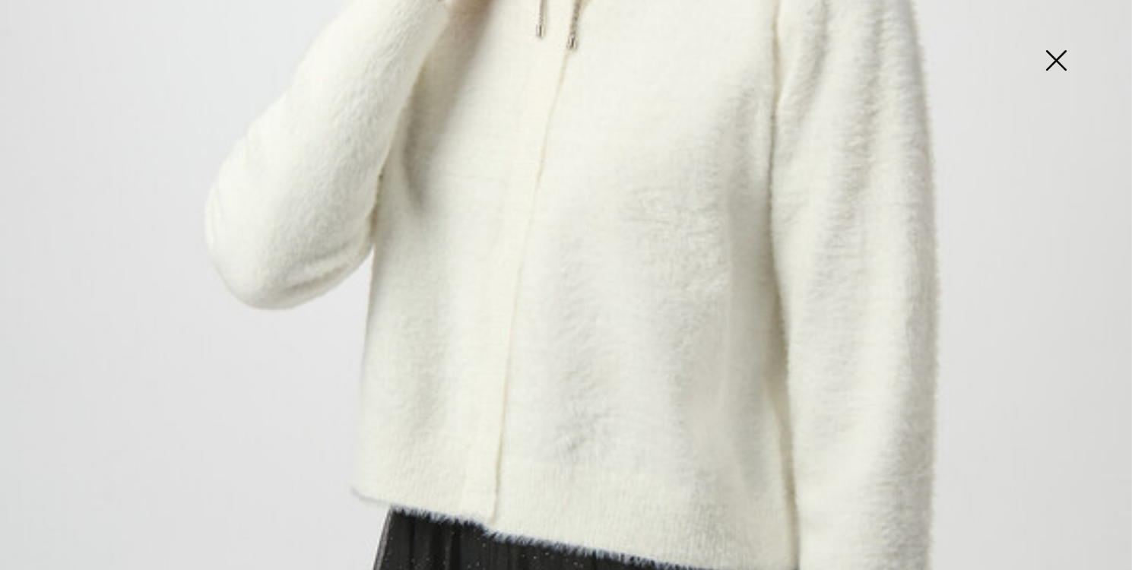
click at [1038, 59] on img at bounding box center [1056, 62] width 76 height 78
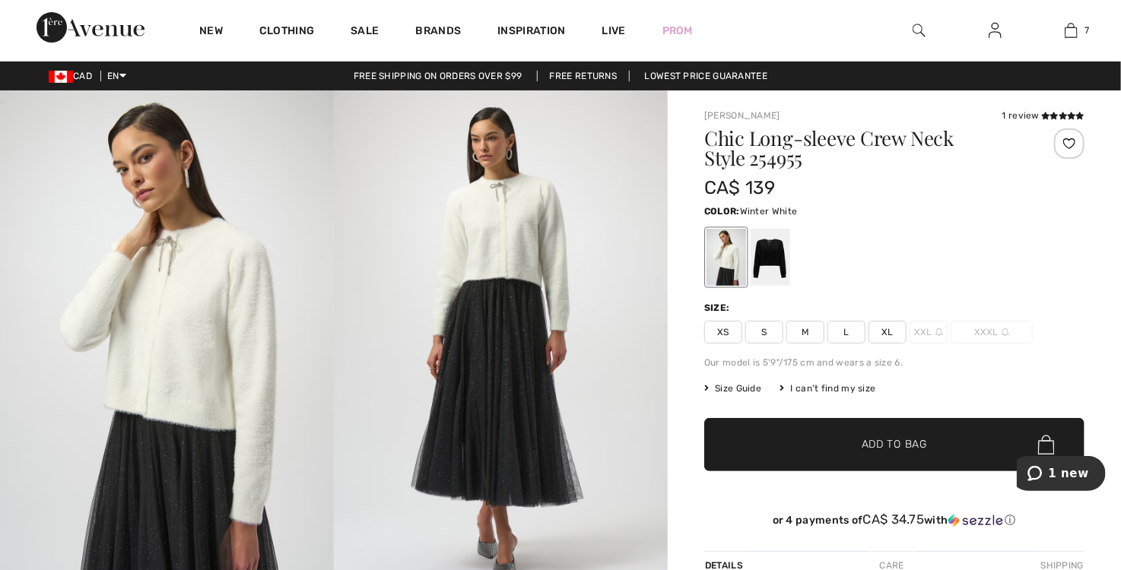
click at [891, 332] on span "XL" at bounding box center [887, 332] width 38 height 23
click at [874, 446] on span "Add to Bag" at bounding box center [894, 445] width 65 height 16
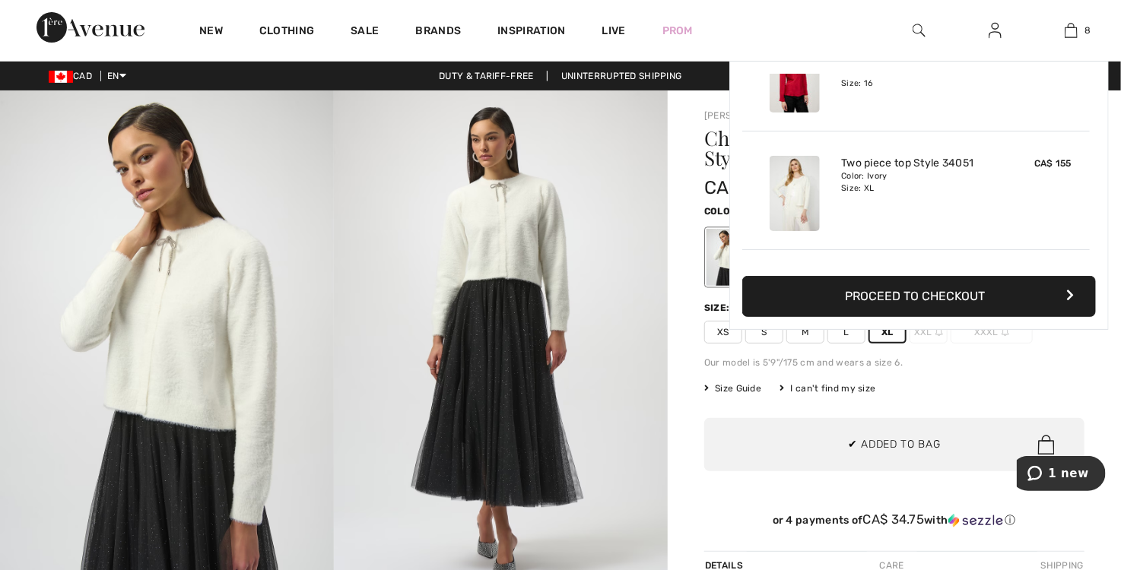
scroll to position [757, 0]
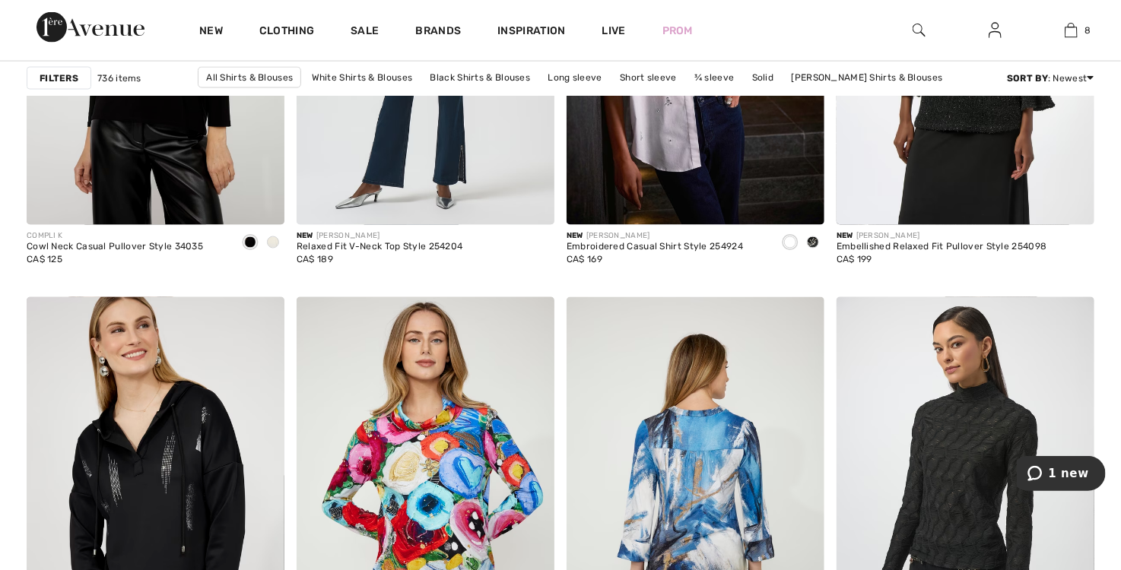
scroll to position [6692, 0]
